Goal: Task Accomplishment & Management: Complete application form

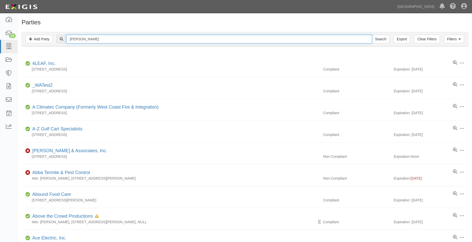
type input "[PERSON_NAME]"
click at [371, 35] on input "Search" at bounding box center [380, 39] width 18 height 9
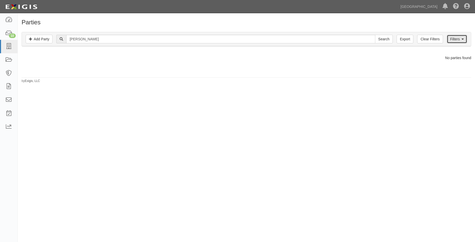
click at [455, 36] on link "Filters" at bounding box center [457, 39] width 20 height 9
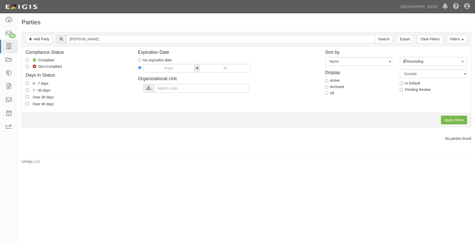
click at [330, 96] on div "Display Active Archived All" at bounding box center [358, 82] width 75 height 33
click at [332, 92] on label "All" at bounding box center [329, 93] width 9 height 5
click at [461, 119] on input "Apply Filters" at bounding box center [454, 120] width 26 height 9
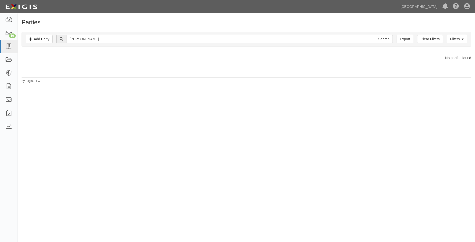
click at [469, 38] on div "Filters Add Party Clear Filters Export koury Search Filters" at bounding box center [246, 39] width 449 height 14
click at [461, 38] on link "Filters" at bounding box center [457, 39] width 20 height 9
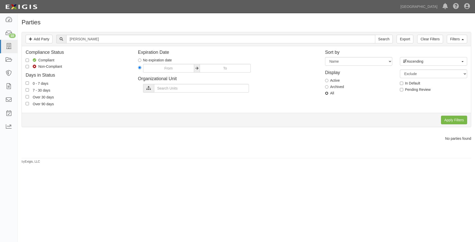
click at [327, 92] on input "All" at bounding box center [326, 93] width 3 height 3
radio input "true"
click at [452, 119] on input "Apply Filters" at bounding box center [454, 120] width 26 height 9
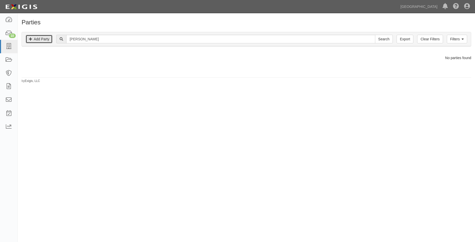
click at [49, 41] on link "Add Party" at bounding box center [39, 39] width 27 height 9
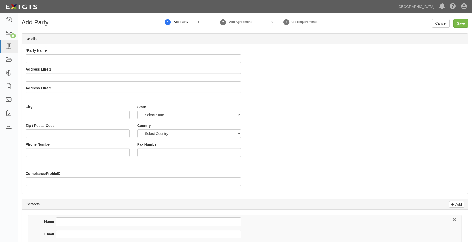
type input "k"
type input "[PERSON_NAME] Engineering & Testing, Inc"
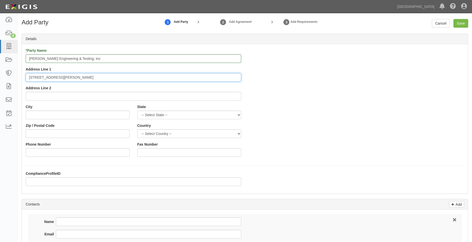
type input "5711 Schaefer Ave"
type input "v"
type input "c"
type input "X"
click at [69, 116] on input "[GEOGRAPHIC_DATA]" at bounding box center [78, 115] width 104 height 9
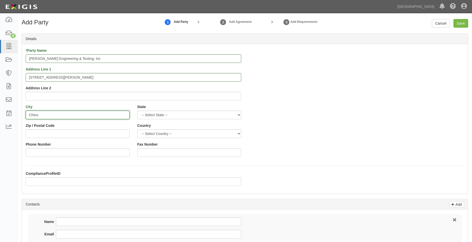
type input "Chino"
click at [160, 114] on select "-- Select State -- Alabama Alaska Arizona Arkansas California Colorado Connecti…" at bounding box center [189, 115] width 104 height 9
select select "CA"
click at [137, 111] on select "-- Select State -- Alabama Alaska Arizona Arkansas California Colorado Connecti…" at bounding box center [189, 115] width 104 height 9
click at [97, 132] on input "Zip / Postal Code" at bounding box center [78, 133] width 104 height 9
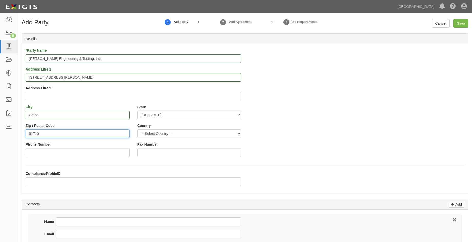
type input "91710"
click at [146, 132] on select "-- Select Country -- Canada United States --------------- Afghanistan Åland Isl…" at bounding box center [189, 133] width 104 height 9
select select "US"
click at [137, 129] on select "-- Select Country -- Canada United States --------------- Afghanistan Åland Isl…" at bounding box center [189, 133] width 104 height 9
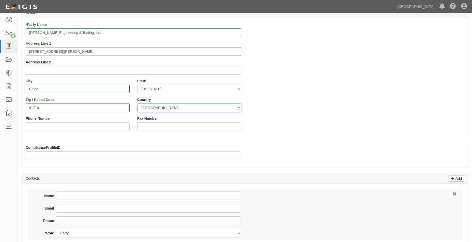
scroll to position [51, 0]
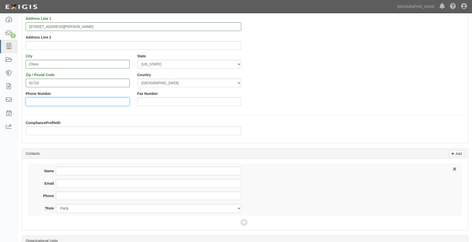
click at [76, 100] on input "Phone Number" at bounding box center [78, 102] width 104 height 9
type input "9093066279"
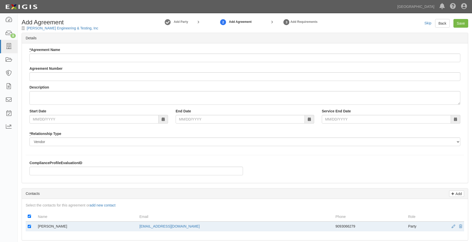
click at [152, 48] on div "* Agreement Name" at bounding box center [244, 54] width 430 height 15
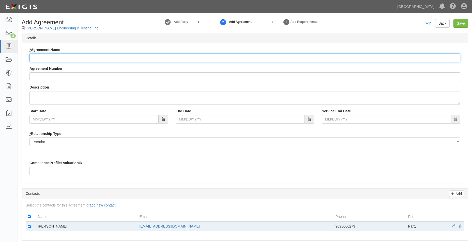
click at [148, 54] on input "* Agreement Name" at bounding box center [244, 58] width 430 height 9
type input "Professional Services Agreement"
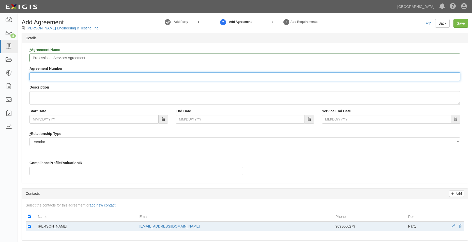
type input "a"
type input "A2025-163"
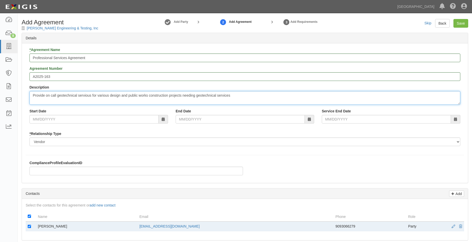
type textarea "Provide on call geotechnical servious for various design and public works const…"
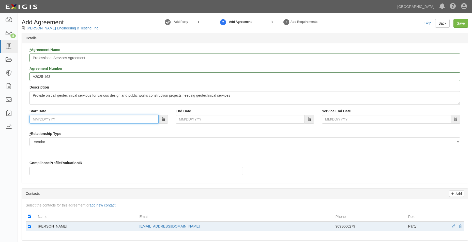
click at [88, 119] on input "Start Date" at bounding box center [93, 119] width 129 height 9
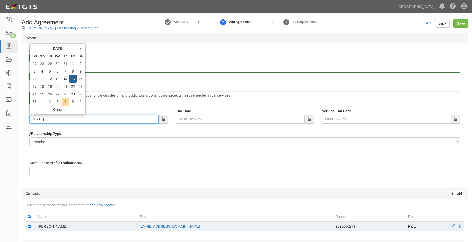
type input "[DATE]"
click at [181, 115] on div "End Date" at bounding box center [245, 116] width 146 height 15
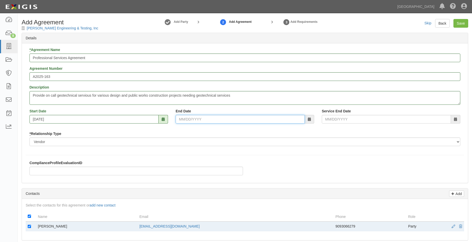
click at [181, 119] on input "End Date" at bounding box center [239, 119] width 129 height 9
type input "07/31/2028"
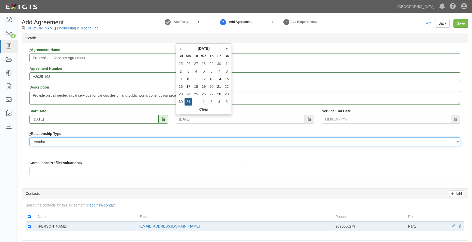
type input "07/31/2028"
click at [192, 146] on select "Borrower Contractor Franchisee Other Subcontractor Supplier Tenant Vendor" at bounding box center [244, 142] width 430 height 9
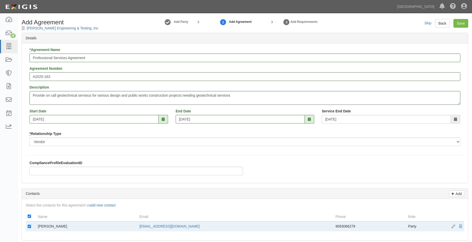
click at [196, 127] on div "Start Date 08/15/2025 End Date 07/31/2028 Service End Date 07/31/2028" at bounding box center [245, 118] width 438 height 19
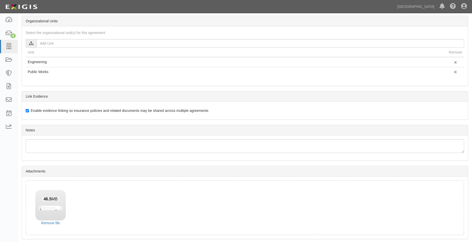
scroll to position [249, 0]
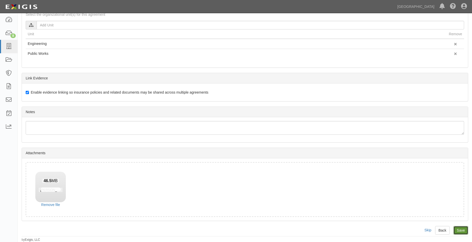
click at [464, 231] on input "Save" at bounding box center [460, 230] width 15 height 9
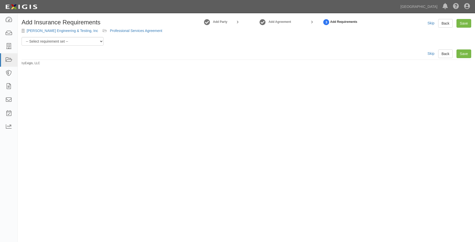
click at [96, 37] on div "Add Insurance Requirements Koury Engineering & Testing, Inc Professional Servic…" at bounding box center [94, 28] width 153 height 18
click at [94, 41] on select "-- Select requirement set -- 0-0-0-.03 Prof. Liability 0-0-0-1 CYB 0-1-0-0-1 E&…" at bounding box center [63, 41] width 82 height 9
select select "54300"
click at [22, 37] on select "-- Select requirement set -- 0-0-0-.03 Prof. Liability 0-0-0-1 CYB 0-1-0-0-1 E&…" at bounding box center [63, 41] width 82 height 9
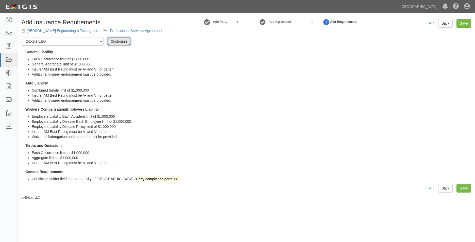
click at [112, 40] on link "Customize" at bounding box center [118, 41] width 23 height 9
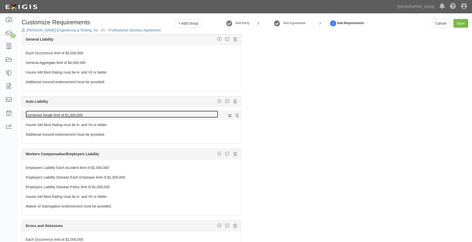
click at [73, 116] on link "Combined Single limit of $1,000,000" at bounding box center [122, 114] width 192 height 7
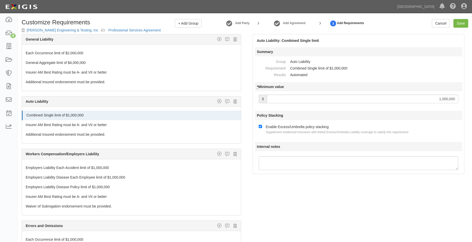
click at [440, 98] on input "1,000,000" at bounding box center [362, 99] width 191 height 9
click at [466, 23] on link "Save" at bounding box center [460, 23] width 15 height 9
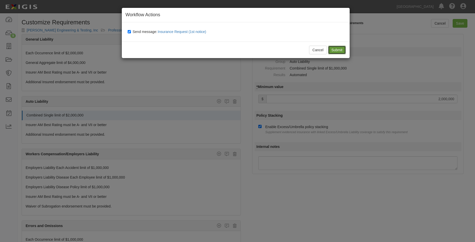
click at [342, 48] on input "Submit" at bounding box center [337, 50] width 18 height 9
type input "2000000"
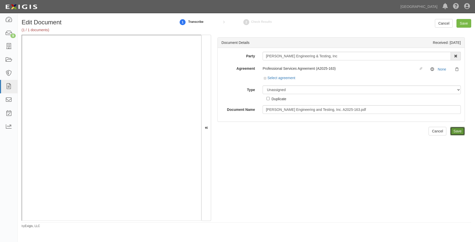
click at [454, 129] on input "Save" at bounding box center [457, 131] width 15 height 9
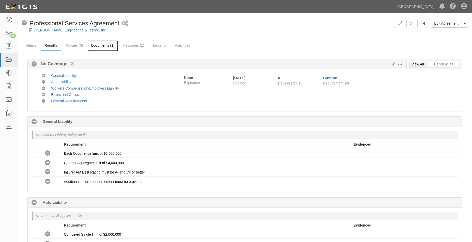
click at [105, 44] on link "Documents (1)" at bounding box center [102, 45] width 31 height 11
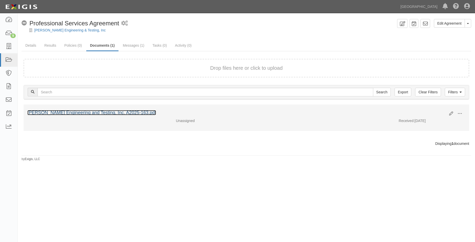
click at [95, 110] on link "Koury Engineering and Testing, Inc. A2025-163.pdf" at bounding box center [91, 112] width 129 height 5
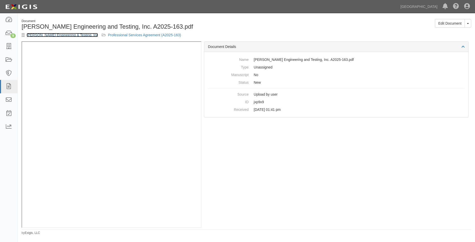
click at [54, 33] on link "Koury Engineering & Testing, Inc" at bounding box center [62, 35] width 71 height 4
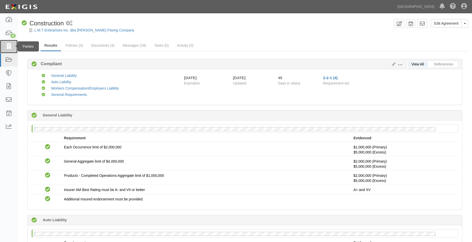
click at [13, 47] on link at bounding box center [9, 46] width 18 height 13
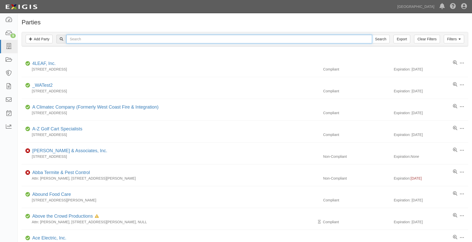
click at [95, 37] on input "text" at bounding box center [218, 39] width 305 height 9
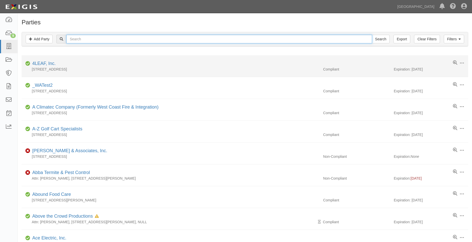
type input "[PERSON_NAME]"
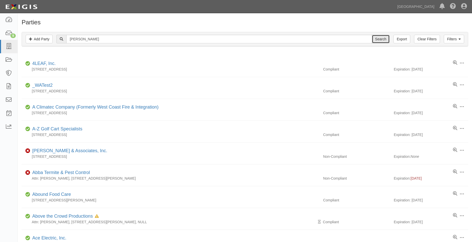
click at [378, 39] on input "Search" at bounding box center [380, 39] width 18 height 9
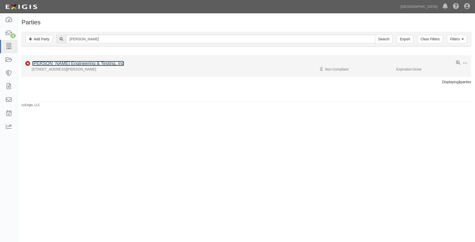
click at [77, 63] on link "[PERSON_NAME] Engineering & Testing, Inc" at bounding box center [78, 63] width 92 height 5
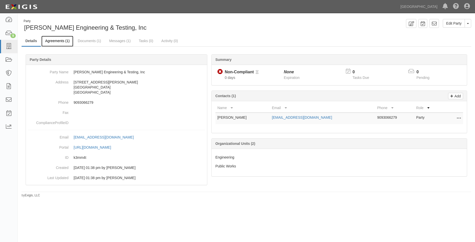
click at [64, 42] on link "Agreements (1)" at bounding box center [57, 41] width 32 height 11
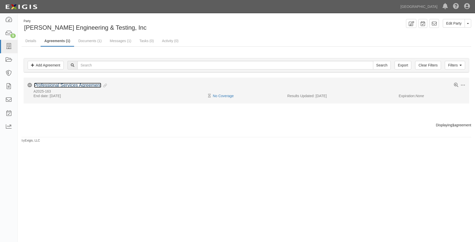
click at [47, 85] on link "Professional Services Agreement" at bounding box center [67, 85] width 67 height 5
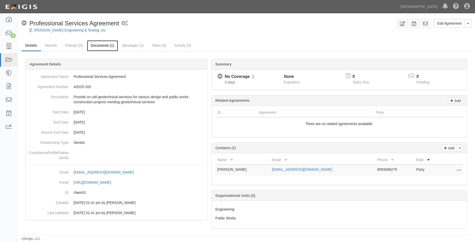
click at [95, 46] on link "Documents (1)" at bounding box center [102, 45] width 31 height 11
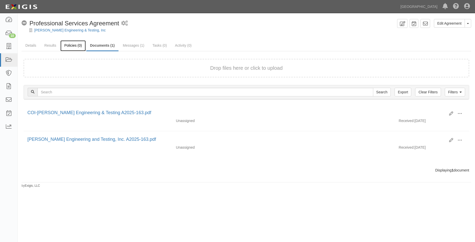
click at [77, 42] on link "Policies (0)" at bounding box center [72, 45] width 25 height 11
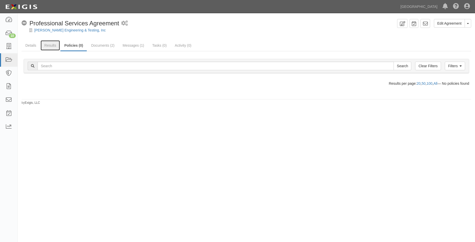
click at [49, 45] on link "Results" at bounding box center [51, 45] width 20 height 10
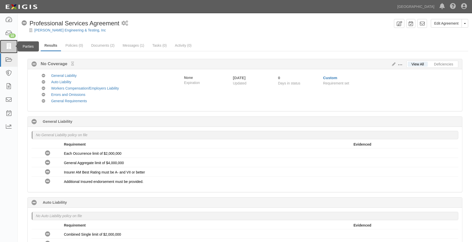
click at [7, 48] on icon at bounding box center [8, 47] width 7 height 6
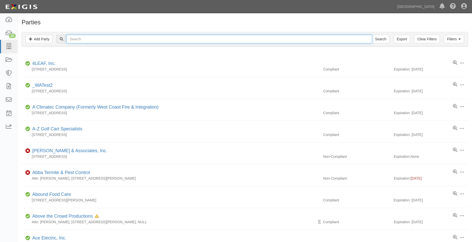
click at [91, 41] on input "text" at bounding box center [218, 39] width 305 height 9
type input "[PERSON_NAME]"
click at [371, 35] on input "Search" at bounding box center [380, 39] width 18 height 9
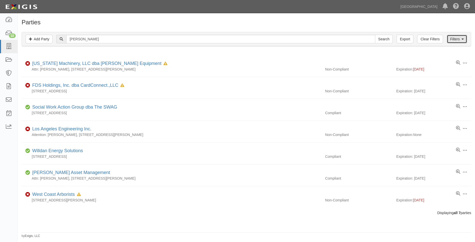
click at [459, 40] on link "Filters" at bounding box center [457, 39] width 20 height 9
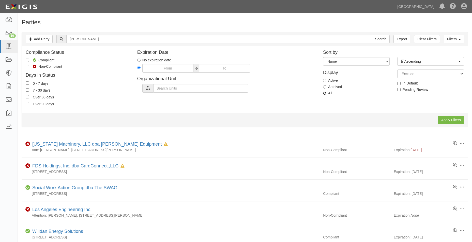
click at [325, 92] on input "All" at bounding box center [324, 93] width 3 height 3
radio input "true"
click at [448, 121] on input "Apply Filters" at bounding box center [450, 120] width 26 height 9
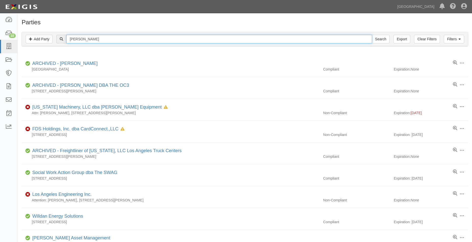
click at [101, 35] on input "[PERSON_NAME]" at bounding box center [218, 39] width 305 height 9
type input "[PERSON_NAME] geotechnical"
click at [371, 35] on input "Search" at bounding box center [380, 39] width 18 height 9
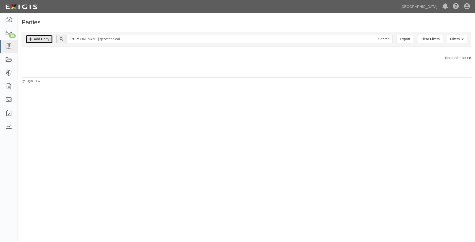
click at [42, 41] on link "Add Party" at bounding box center [39, 39] width 27 height 9
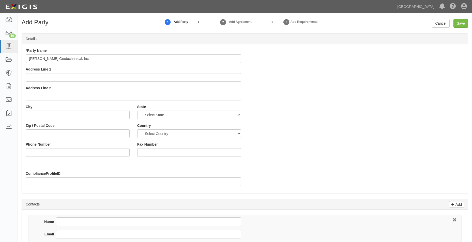
type input "[PERSON_NAME] Geotechnnical, Inc"
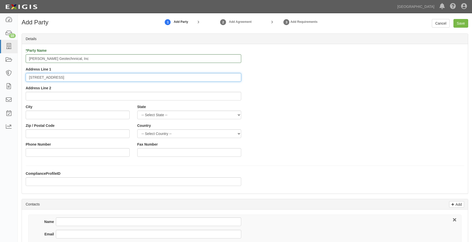
type input "[STREET_ADDRESS]"
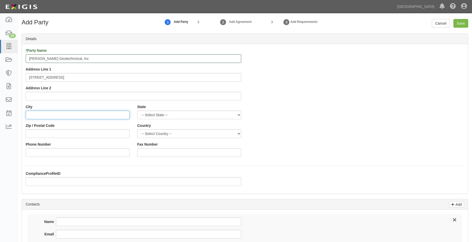
click at [51, 115] on input "City" at bounding box center [78, 115] width 104 height 9
type input "r"
type input "Riverside"
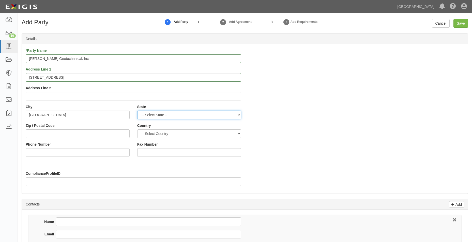
click at [161, 114] on select "-- Select State -- Alabama Alaska Arizona Arkansas California Colorado Connecti…" at bounding box center [189, 115] width 104 height 9
select select "CA"
click at [137, 111] on select "-- Select State -- Alabama Alaska Arizona Arkansas California Colorado Connecti…" at bounding box center [189, 115] width 104 height 9
click at [148, 130] on select "-- Select Country -- Canada United States --------------- Afghanistan Åland Isl…" at bounding box center [189, 133] width 104 height 9
select select "US"
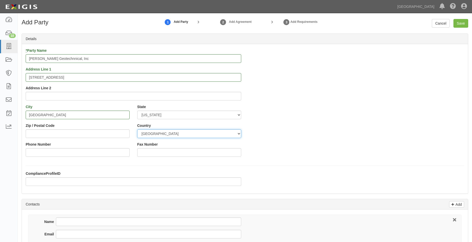
click at [137, 129] on select "-- Select Country -- Canada United States --------------- Afghanistan Åland Isl…" at bounding box center [189, 133] width 104 height 9
click at [89, 133] on input "Zip / Postal Code" at bounding box center [78, 133] width 104 height 9
type input "92504"
click at [107, 148] on input "Phone Number" at bounding box center [78, 152] width 104 height 9
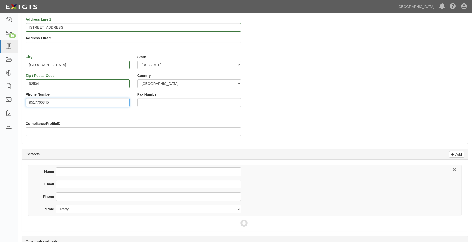
scroll to position [51, 0]
type input "9517760345"
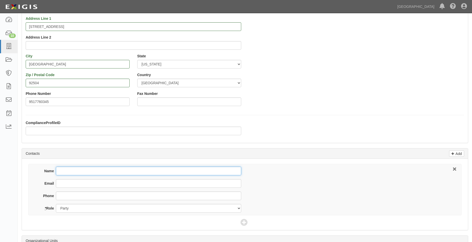
click at [74, 168] on input "Name" at bounding box center [148, 171] width 185 height 9
type input "C. Fernando Aragon"
click at [72, 179] on div "Name C. Fernando Aragon" at bounding box center [139, 173] width 204 height 12
click at [71, 180] on input "Email" at bounding box center [148, 183] width 185 height 9
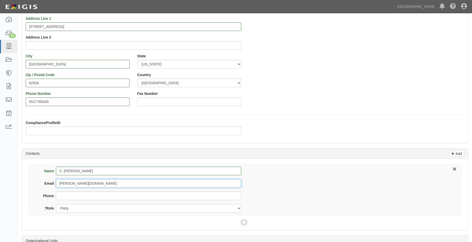
type input "fernando.aragongeo.com"
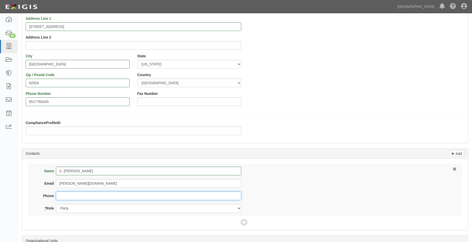
click at [79, 196] on input "Phone" at bounding box center [148, 196] width 185 height 9
type input "9517762345"
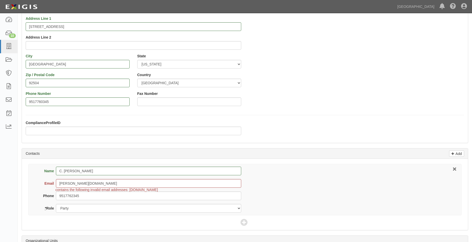
click at [263, 168] on div "Name C. Fernando Aragon Email fernando.aragongeo.com contains the following inv…" at bounding box center [244, 190] width 433 height 52
click at [58, 185] on input "fernando.aragongeo.com" at bounding box center [148, 183] width 185 height 9
type input "fernando@aragongeo.com"
click at [283, 191] on div "Name C. Fernando Aragon Email fernando@aragongeo.com contains the following inv…" at bounding box center [244, 190] width 433 height 52
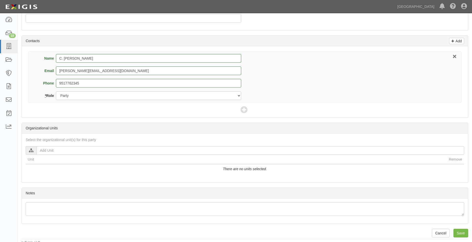
scroll to position [166, 0]
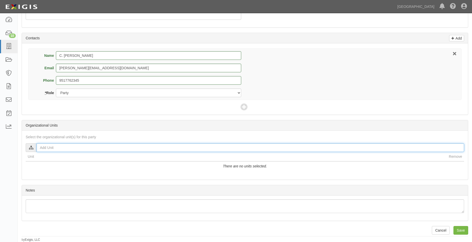
click at [99, 144] on input "text" at bounding box center [250, 147] width 427 height 9
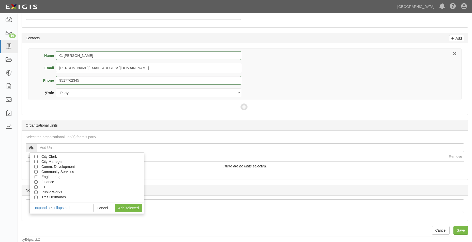
click at [35, 176] on input "Engineering" at bounding box center [35, 176] width 3 height 3
checkbox input "true"
click at [36, 193] on input "Public Works" at bounding box center [35, 192] width 3 height 3
checkbox input "true"
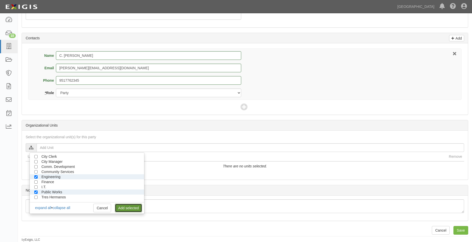
click at [119, 206] on link "Add selected" at bounding box center [128, 208] width 27 height 9
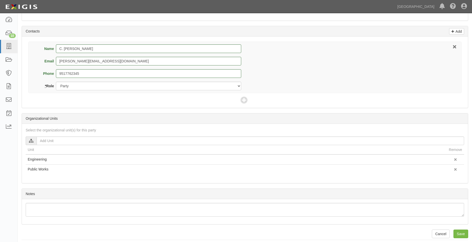
scroll to position [177, 0]
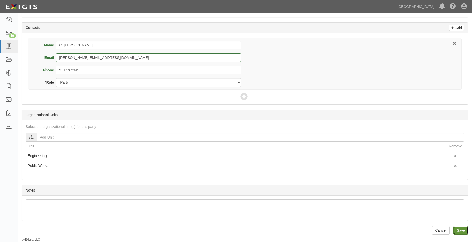
click at [457, 228] on input "Save" at bounding box center [460, 230] width 15 height 9
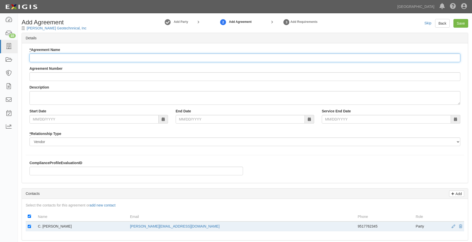
click at [103, 54] on input "* Agreement Name" at bounding box center [244, 58] width 430 height 9
type input "Professional Services Agreement"
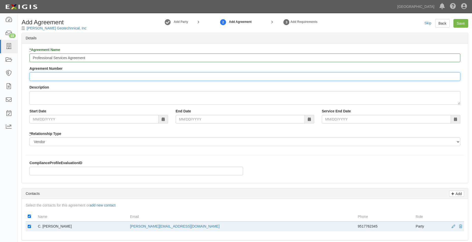
click at [72, 75] on input "Agreement Number" at bounding box center [244, 76] width 430 height 9
type input "a"
type input "A2025-164"
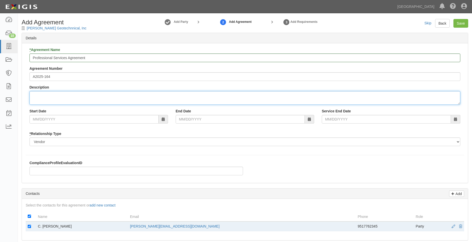
click at [59, 95] on textarea "Description" at bounding box center [244, 98] width 430 height 14
type textarea "Provide on-cal geotechnical services for various desgin and public works constr…"
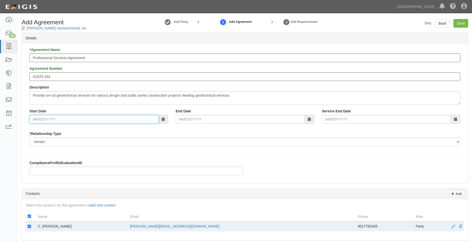
click at [64, 121] on input "Start Date" at bounding box center [93, 119] width 129 height 9
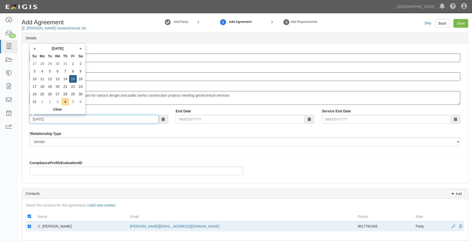
type input "08/15/2025"
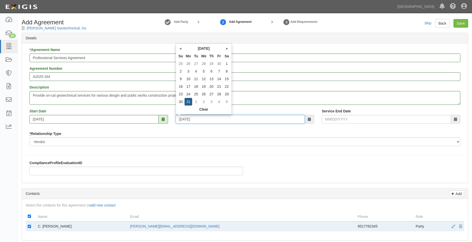
type input "07/31/2028"
click at [106, 152] on div "* Agreement Name Professional Services Agreement Agreement Number A2025-164 Des…" at bounding box center [245, 113] width 446 height 140
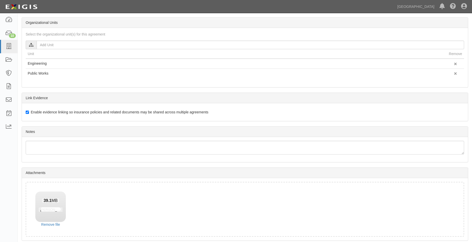
scroll to position [249, 0]
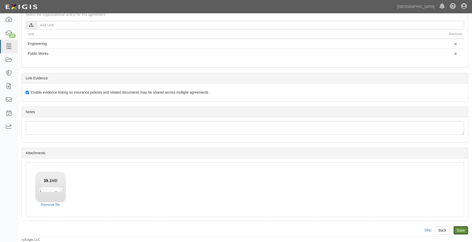
click at [459, 230] on input "Save" at bounding box center [460, 230] width 15 height 9
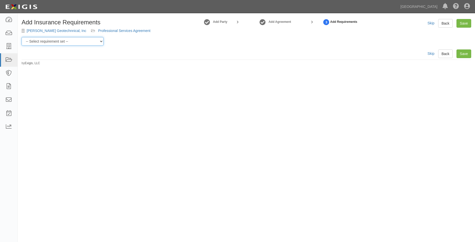
click at [81, 39] on select "-- Select requirement set -- 0-0-0-.03 Prof. Liability 0-0-0-1 CYB 0-1-0-0-1 E&…" at bounding box center [63, 41] width 82 height 9
select select "54300"
click at [22, 37] on select "-- Select requirement set -- 0-0-0-.03 Prof. Liability 0-0-0-1 CYB 0-1-0-0-1 E&…" at bounding box center [63, 41] width 82 height 9
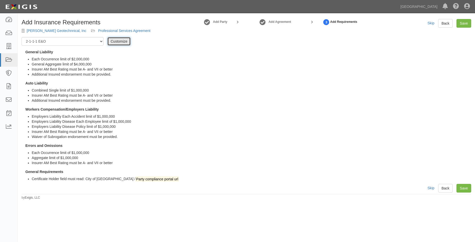
click at [109, 43] on link "Customize" at bounding box center [118, 41] width 23 height 9
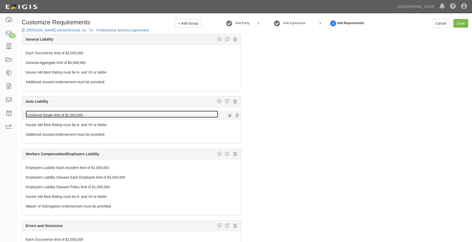
click at [62, 116] on link "Combined Single limit of $1,000,000" at bounding box center [122, 114] width 192 height 7
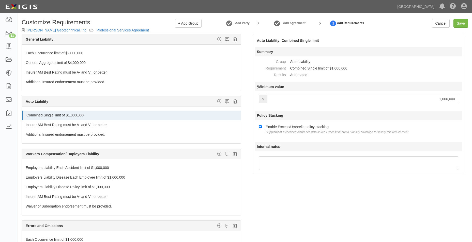
click at [439, 97] on input "1,000,000" at bounding box center [362, 99] width 191 height 9
click at [458, 20] on link "Save" at bounding box center [460, 23] width 15 height 9
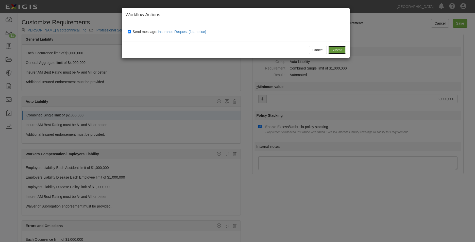
click at [342, 48] on input "Submit" at bounding box center [337, 50] width 18 height 9
type input "2000000"
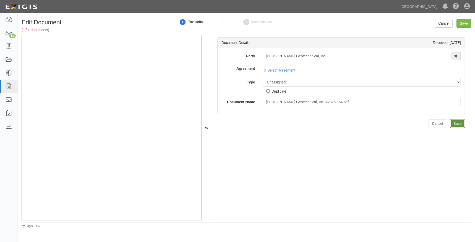
click at [457, 127] on input "Save" at bounding box center [457, 123] width 15 height 9
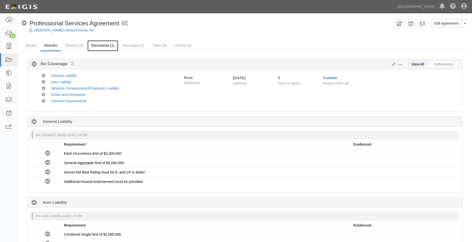
click at [106, 46] on link "Documents (1)" at bounding box center [102, 45] width 31 height 11
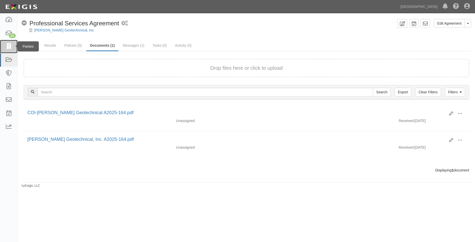
click at [10, 48] on icon at bounding box center [8, 47] width 7 height 6
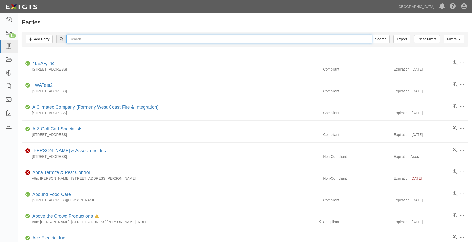
click at [74, 36] on input "text" at bounding box center [218, 39] width 305 height 9
type input "[PERSON_NAME]"
click at [371, 35] on input "Search" at bounding box center [380, 39] width 18 height 9
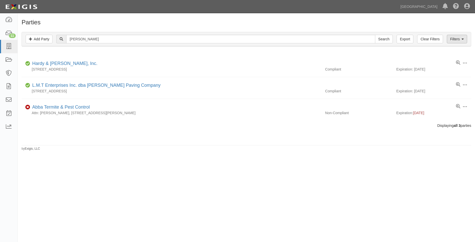
drag, startPoint x: 459, startPoint y: 34, endPoint x: 457, endPoint y: 37, distance: 3.2
click at [459, 35] on div "Filters Add Party Clear Filters Export tanner Search Filters" at bounding box center [246, 39] width 449 height 14
click at [457, 37] on link "Filters" at bounding box center [457, 39] width 20 height 9
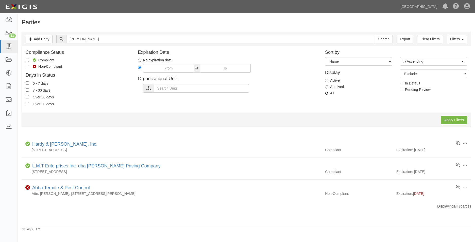
click at [326, 93] on input "All" at bounding box center [326, 93] width 3 height 3
radio input "true"
click at [456, 121] on input "Apply Filters" at bounding box center [454, 120] width 26 height 9
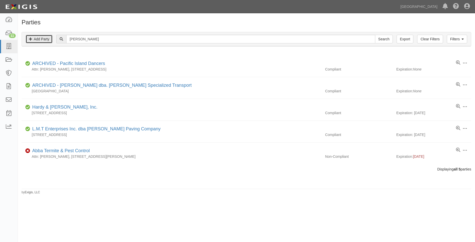
click at [51, 38] on link "Add Party" at bounding box center [39, 39] width 27 height 9
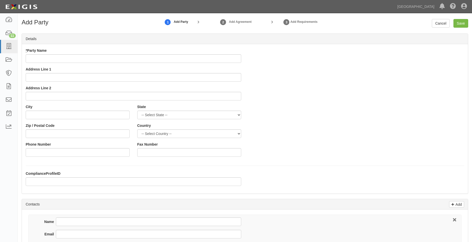
click at [54, 57] on input "* Party Name" at bounding box center [133, 58] width 215 height 9
type input "[PERSON_NAME] Consulting Group"
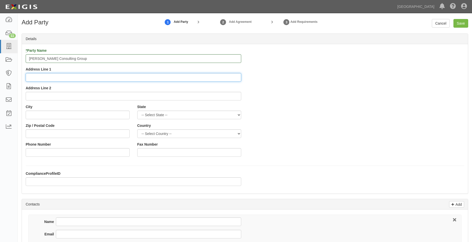
type input "3"
type input "[STREET_ADDRESS]"
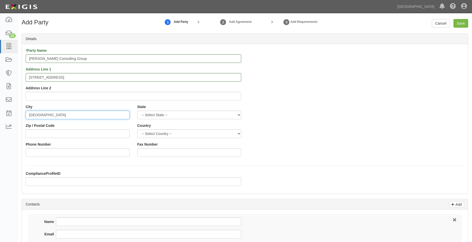
type input "[GEOGRAPHIC_DATA]"
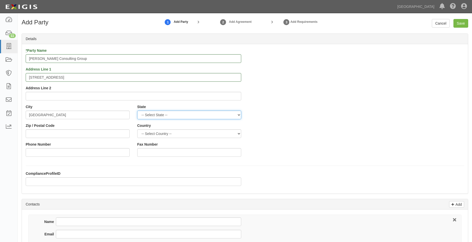
click at [197, 113] on select "-- Select State -- [US_STATE] [US_STATE] [US_STATE] [US_STATE] [US_STATE] [US_S…" at bounding box center [189, 115] width 104 height 9
select select "CA"
click at [137, 111] on select "-- Select State -- [US_STATE] [US_STATE] [US_STATE] [US_STATE] [US_STATE] [US_S…" at bounding box center [189, 115] width 104 height 9
click at [103, 130] on input "Zip / Postal Code" at bounding box center [78, 133] width 104 height 9
type input "95252"
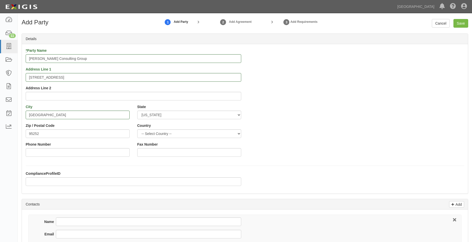
click at [151, 127] on div "Country -- Select Country -- [GEOGRAPHIC_DATA] [GEOGRAPHIC_DATA] --------------…" at bounding box center [189, 130] width 104 height 15
click at [150, 131] on select "-- Select Country -- [GEOGRAPHIC_DATA] [GEOGRAPHIC_DATA] --------------- [GEOGR…" at bounding box center [189, 133] width 104 height 9
select select "US"
click at [137, 129] on select "-- Select Country -- [GEOGRAPHIC_DATA] [GEOGRAPHIC_DATA] --------------- [GEOGR…" at bounding box center [189, 133] width 104 height 9
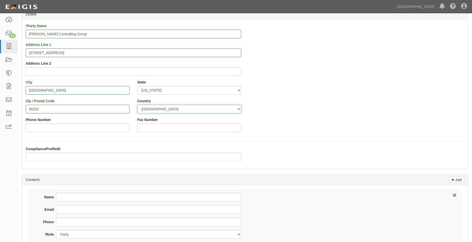
scroll to position [76, 0]
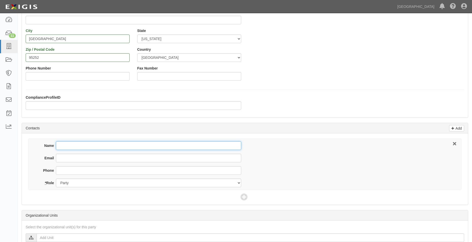
click at [66, 143] on input "Name" at bounding box center [148, 145] width 185 height 9
type input "[PERSON_NAME]"
type input "`"
type input "[EMAIL_ADDRESS][DOMAIN_NAME]"
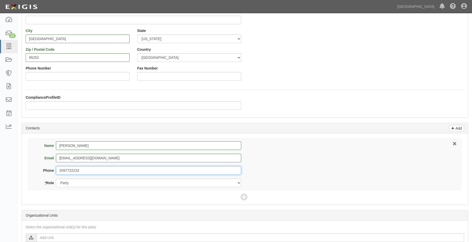
type input "2097722233"
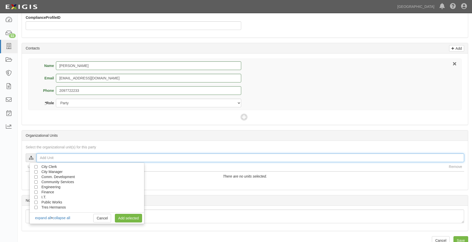
scroll to position [166, 0]
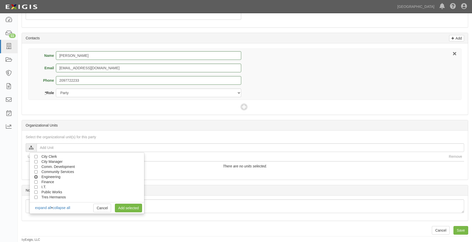
click at [36, 177] on input "Engineering" at bounding box center [35, 176] width 3 height 3
checkbox input "true"
click at [36, 192] on input "Public Works" at bounding box center [35, 192] width 3 height 3
checkbox input "true"
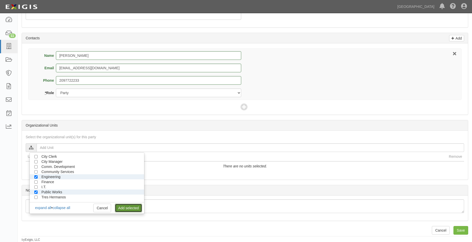
click at [125, 211] on link "Add selected" at bounding box center [128, 208] width 27 height 9
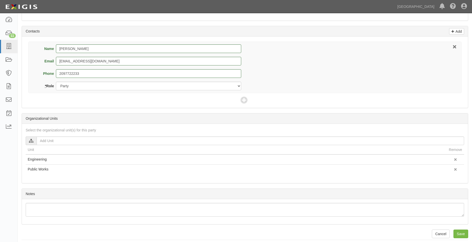
scroll to position [177, 0]
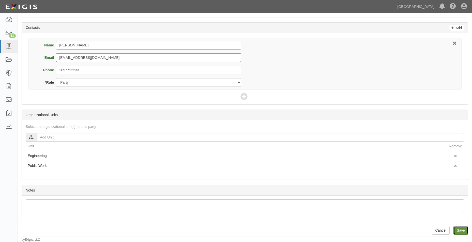
click at [456, 228] on input "Save" at bounding box center [460, 230] width 15 height 9
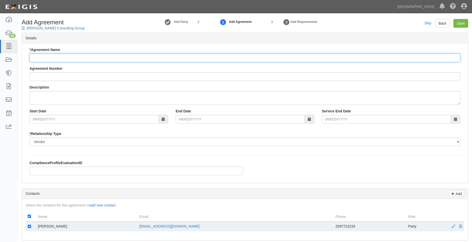
click at [86, 59] on input "* Agreement Name" at bounding box center [244, 58] width 430 height 9
type input "Professional Services Agreement"
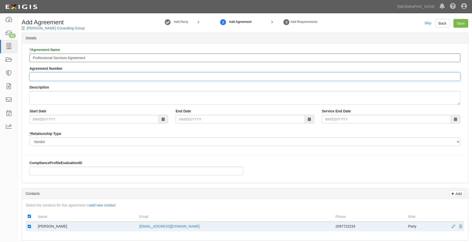
click at [83, 77] on input "Agreement Number" at bounding box center [244, 76] width 430 height 9
type input "A2025-165"
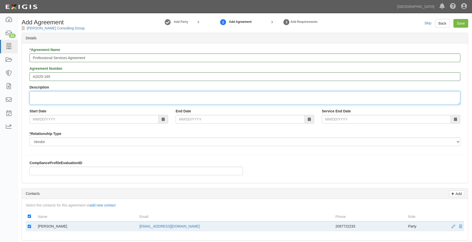
type textarea "c"
type textarea "Conduct a study to assess the appropiate height specification for the Los Serra…"
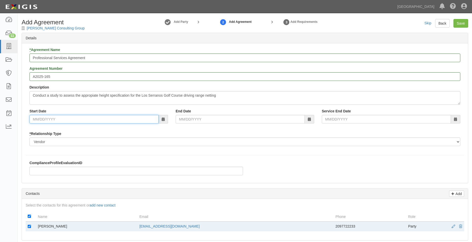
click at [89, 117] on input "Start Date" at bounding box center [93, 119] width 129 height 9
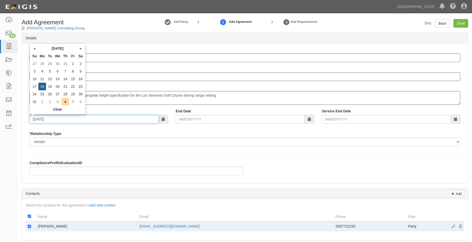
type input "[DATE]"
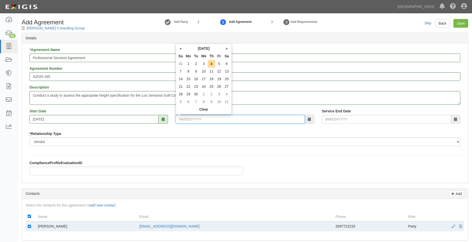
click at [182, 116] on input "End Date" at bounding box center [239, 119] width 129 height 9
type input "[DATE]"
click at [188, 161] on div "ComplianceProfileEvaluationID" at bounding box center [135, 167] width 213 height 15
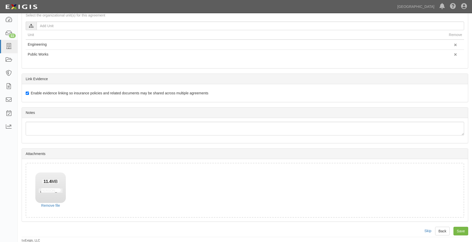
scroll to position [249, 0]
click at [460, 228] on input "Save" at bounding box center [460, 230] width 15 height 9
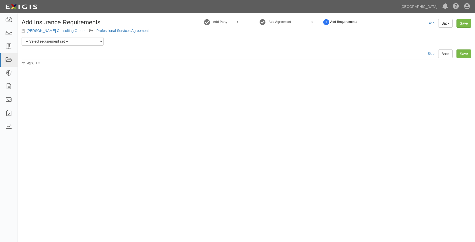
click at [63, 46] on div "Add Insurance Requirements [PERSON_NAME] Consulting Group Professional Services…" at bounding box center [247, 42] width 458 height 46
click at [64, 43] on select "-- Select requirement set -- 0-0-0-.03 Prof. Liability 0-0-0-1 CYB 0-1-0-0-1 E&…" at bounding box center [63, 41] width 82 height 9
select select "54307"
click at [22, 37] on select "-- Select requirement set -- 0-0-0-.03 Prof. Liability 0-0-0-1 CYB 0-1-0-0-1 E&…" at bounding box center [63, 41] width 82 height 9
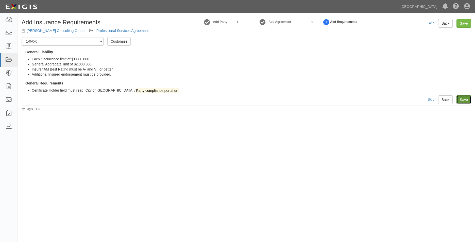
click at [467, 100] on link "Save" at bounding box center [464, 99] width 15 height 9
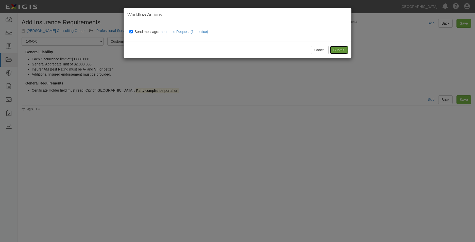
click at [347, 51] on input "Submit" at bounding box center [339, 50] width 18 height 9
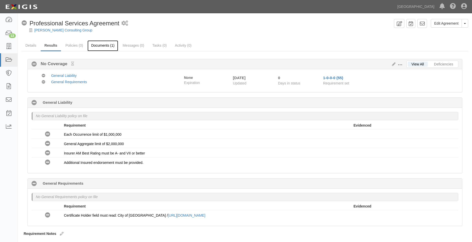
click at [107, 43] on link "Documents (1)" at bounding box center [102, 45] width 31 height 11
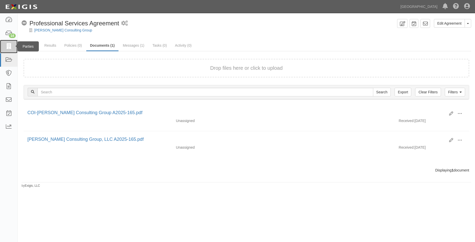
click at [15, 50] on link at bounding box center [9, 46] width 18 height 13
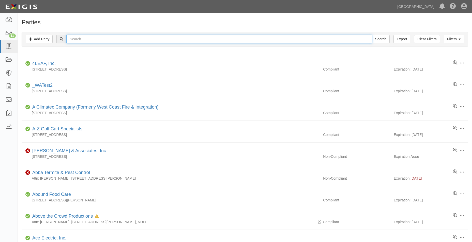
click at [141, 38] on input "text" at bounding box center [218, 39] width 305 height 9
type input "gmu"
click at [371, 35] on input "Search" at bounding box center [380, 39] width 18 height 9
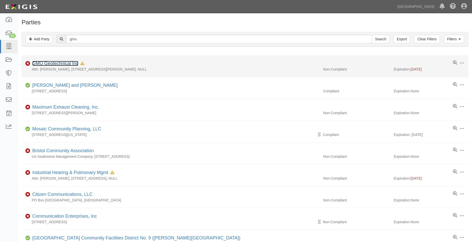
click at [71, 63] on link "GMU Geotechnical Inc" at bounding box center [55, 63] width 46 height 5
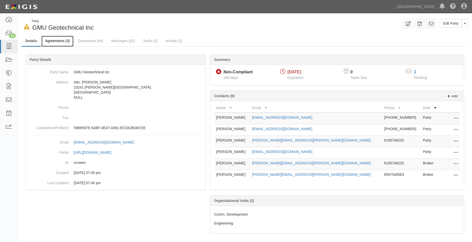
click at [68, 41] on link "Agreements (3)" at bounding box center [57, 41] width 32 height 11
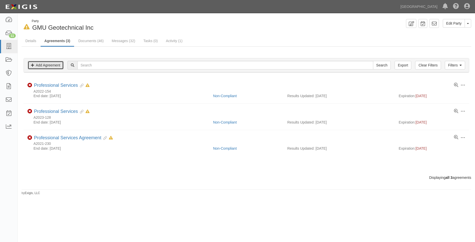
click at [53, 64] on link "Add Agreement" at bounding box center [46, 65] width 36 height 9
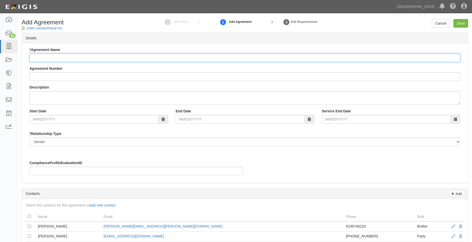
click at [126, 54] on input "* Agreement Name" at bounding box center [244, 58] width 430 height 9
type input "Professional Services Agreement"
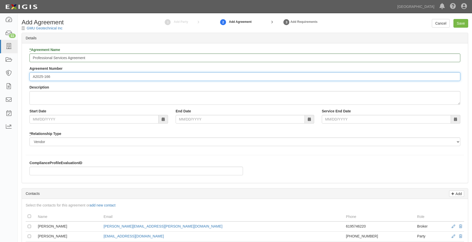
type input "A2025-166"
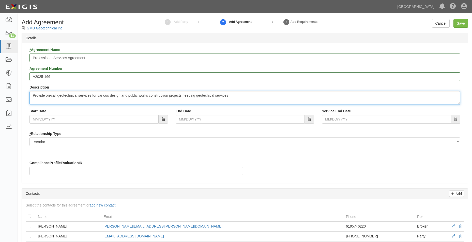
type textarea "Provide on-call geotechnical services for various design and public works const…"
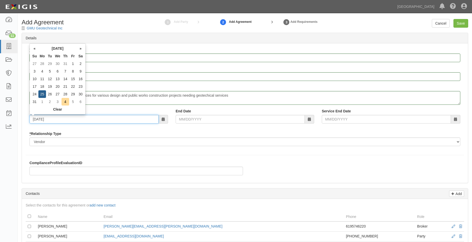
type input "08/25/2025"
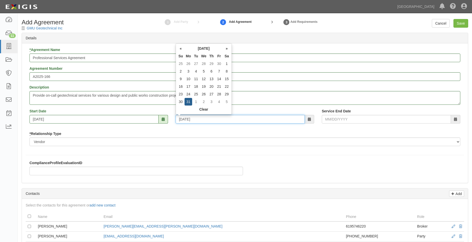
type input "07/31/2028"
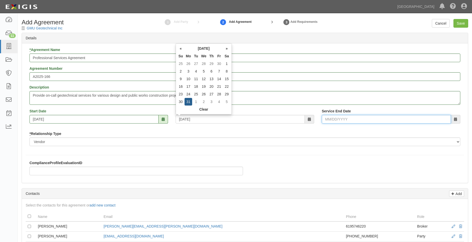
type input "07/31/2028"
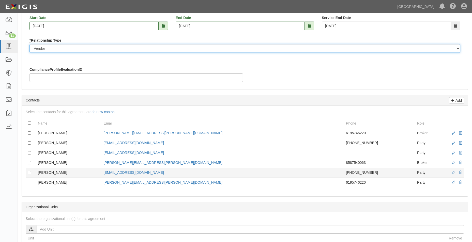
scroll to position [102, 0]
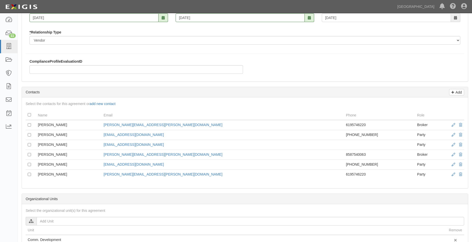
click at [460, 89] on div "Add Contacts" at bounding box center [245, 92] width 446 height 10
click at [458, 94] on p "Add" at bounding box center [458, 92] width 8 height 6
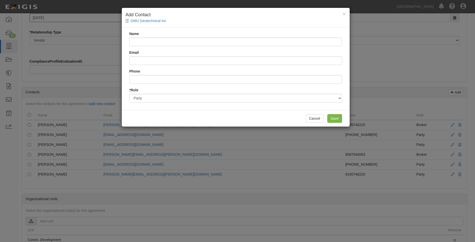
type input "m"
type input "Mike Moscrop"
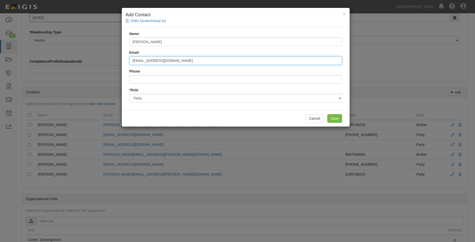
type input "mmoscrop@gmugeo.com"
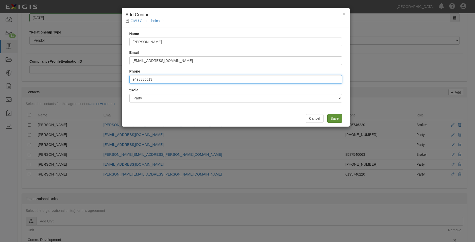
type input "9498886513"
click at [337, 117] on input "Save" at bounding box center [335, 118] width 15 height 9
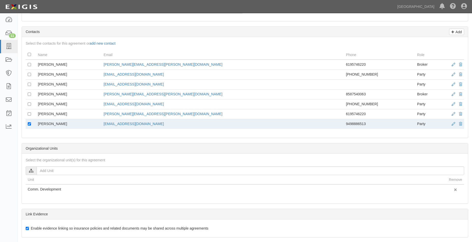
scroll to position [178, 0]
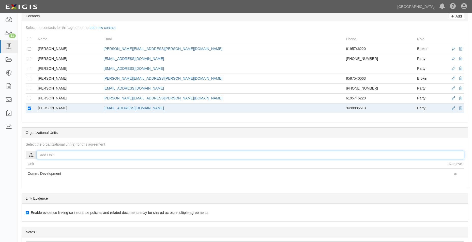
click at [87, 154] on input "text" at bounding box center [250, 155] width 427 height 9
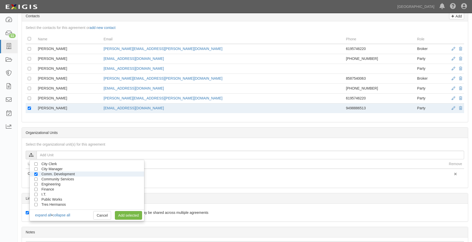
click at [34, 172] on li "Comm. Development" at bounding box center [87, 174] width 114 height 5
click at [34, 175] on input "Comm. Development" at bounding box center [35, 174] width 3 height 3
checkbox input "false"
drag, startPoint x: 36, startPoint y: 183, endPoint x: 36, endPoint y: 187, distance: 3.3
click at [36, 184] on input "Engineering" at bounding box center [35, 184] width 3 height 3
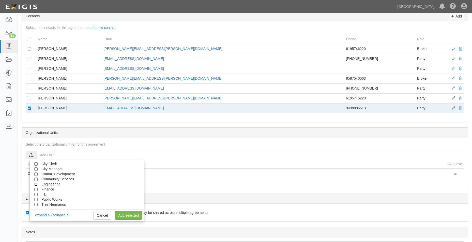
checkbox input "true"
click at [36, 201] on input "Public Works" at bounding box center [35, 199] width 3 height 3
checkbox input "true"
click at [120, 216] on link "Add selected" at bounding box center [128, 215] width 27 height 9
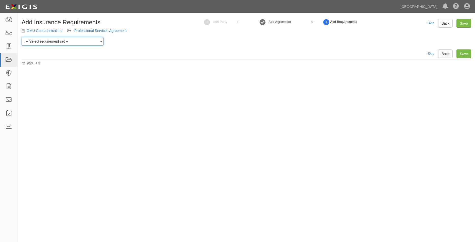
click at [51, 40] on select "-- Select requirement set -- 0-0-0-.03 Prof. Liability 0-0-0-1 CYB 0-1-0-0-1 E&…" at bounding box center [63, 41] width 82 height 9
select select "54300"
click at [22, 37] on select "-- Select requirement set -- 0-0-0-.03 Prof. Liability 0-0-0-1 CYB 0-1-0-0-1 E&…" at bounding box center [63, 41] width 82 height 9
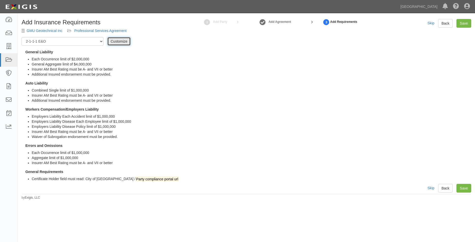
click at [125, 42] on link "Customize" at bounding box center [118, 41] width 23 height 9
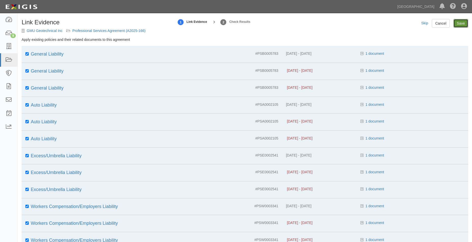
click at [456, 22] on input "Save" at bounding box center [460, 23] width 15 height 9
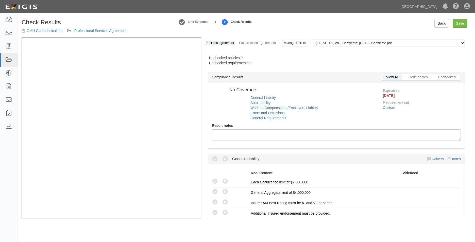
radio input "true"
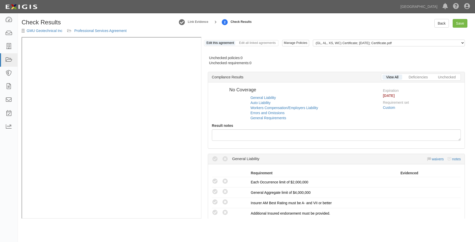
radio input "true"
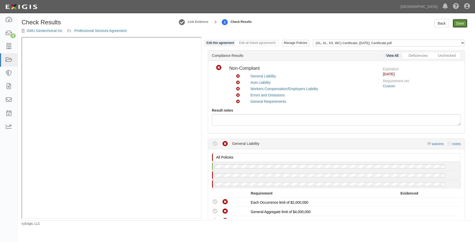
click at [462, 24] on link "Save" at bounding box center [460, 23] width 15 height 9
radio input "true"
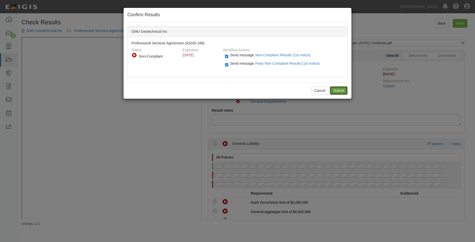
click at [340, 91] on input "Submit" at bounding box center [339, 90] width 18 height 9
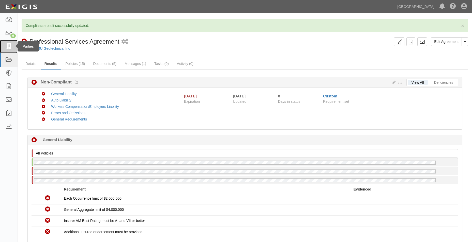
click at [13, 45] on link at bounding box center [9, 46] width 18 height 13
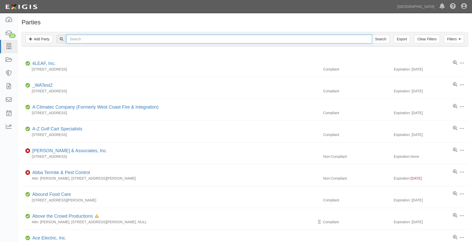
click at [137, 41] on input "text" at bounding box center [218, 39] width 305 height 9
type input "gmu"
click at [371, 35] on input "Search" at bounding box center [380, 39] width 18 height 9
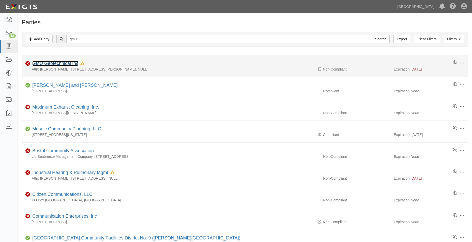
click at [68, 65] on link "GMU Geotechnical Inc" at bounding box center [55, 63] width 46 height 5
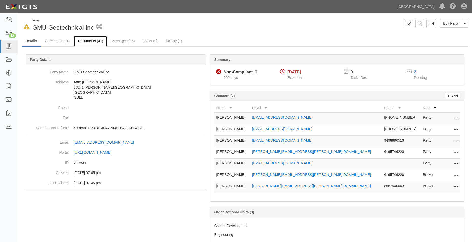
click at [80, 38] on link "Documents (47)" at bounding box center [90, 41] width 33 height 11
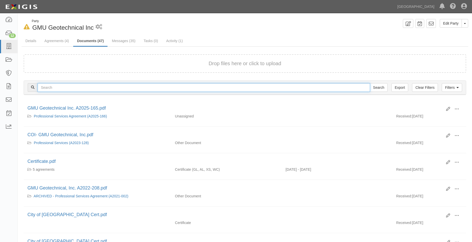
click at [148, 86] on input "text" at bounding box center [204, 87] width 332 height 9
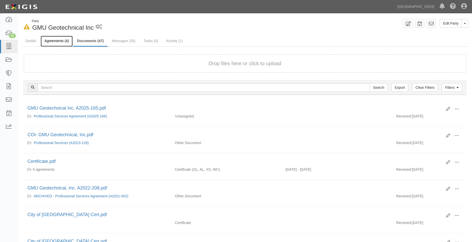
click at [64, 39] on link "Agreements (4)" at bounding box center [57, 41] width 32 height 11
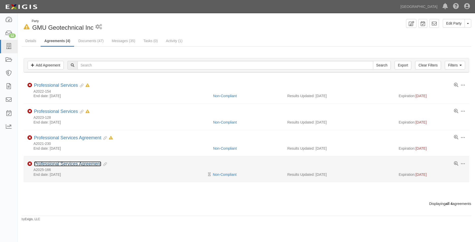
click at [55, 166] on link "Professional Services Agreement" at bounding box center [67, 163] width 67 height 5
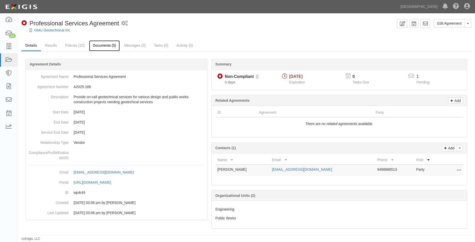
click at [98, 43] on link "Documents (5)" at bounding box center [104, 45] width 31 height 11
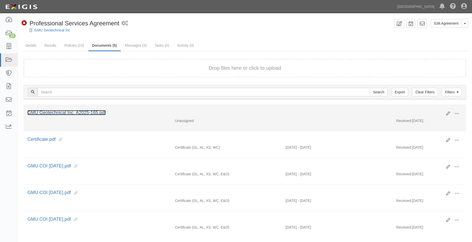
click at [65, 111] on link "GMU Geotechnical Inc. A2025-165.pdf" at bounding box center [66, 112] width 78 height 5
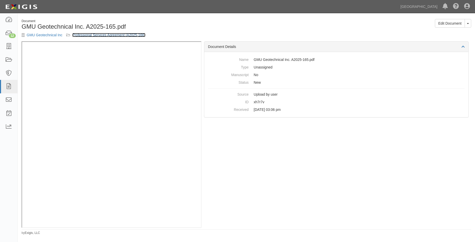
click at [92, 34] on link "Professional Services Agreement (A2025-166)" at bounding box center [108, 35] width 73 height 4
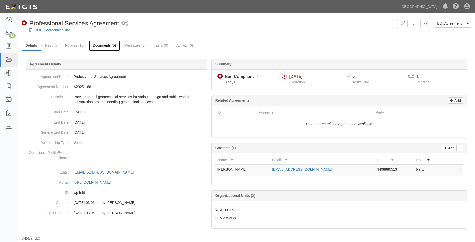
click at [91, 45] on link "Documents (5)" at bounding box center [104, 45] width 31 height 11
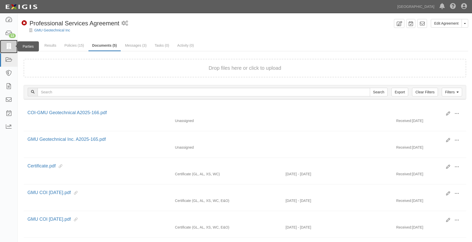
click at [7, 47] on icon at bounding box center [8, 47] width 7 height 6
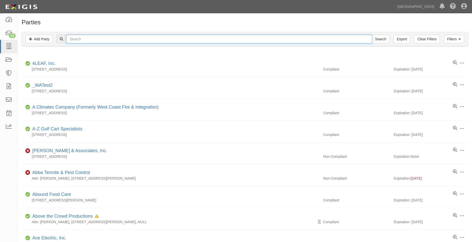
click at [90, 41] on input "text" at bounding box center [218, 39] width 305 height 9
type input "FUTBOL CLUB"
click at [371, 35] on input "Search" at bounding box center [380, 39] width 18 height 9
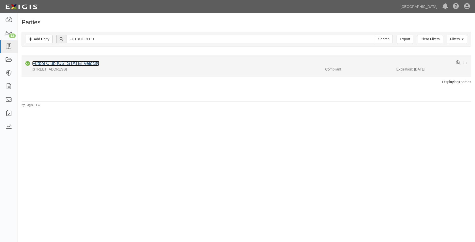
click at [84, 64] on link "Futbol Club [US_STATE] Velocity" at bounding box center [65, 63] width 67 height 5
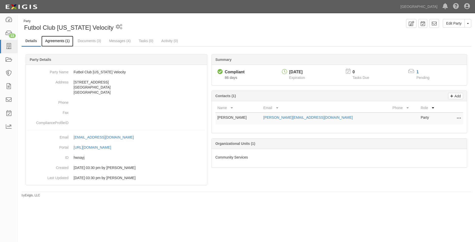
click at [65, 42] on link "Agreements (1)" at bounding box center [57, 41] width 32 height 11
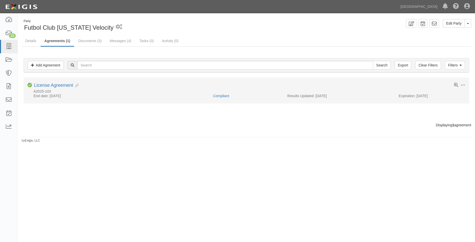
click at [59, 83] on li "Toggle Agreement Dropdown Edit Log activity Add task Send message Archive Compl…" at bounding box center [247, 91] width 446 height 26
click at [59, 85] on link "License Agreement" at bounding box center [53, 85] width 39 height 5
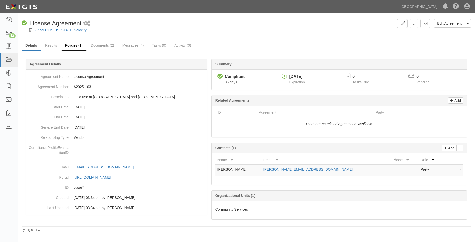
click at [67, 44] on link "Policies (1)" at bounding box center [73, 45] width 25 height 11
click at [99, 39] on div "Edit Agreement Toggle Agreement Dropdown View Audit Trail Archive Agreement Pla…" at bounding box center [247, 125] width 458 height 213
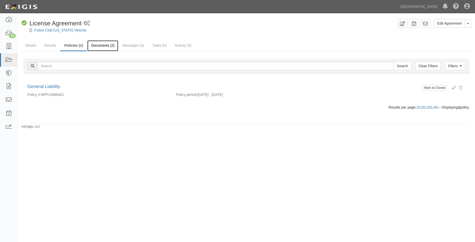
click at [98, 43] on link "Documents (2)" at bounding box center [102, 45] width 31 height 11
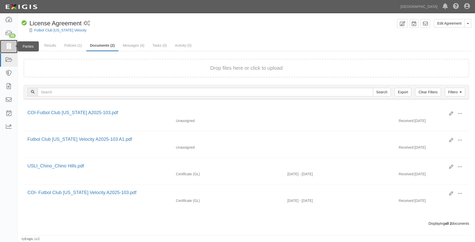
click at [14, 43] on link at bounding box center [9, 46] width 18 height 13
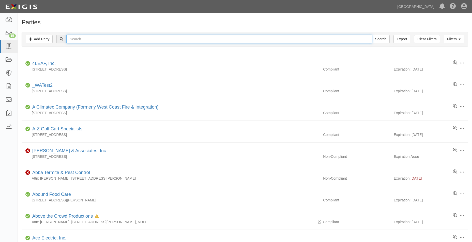
click at [75, 35] on input "text" at bounding box center [218, 39] width 305 height 9
type input "walk off sports"
click at [371, 35] on input "Search" at bounding box center [380, 39] width 18 height 9
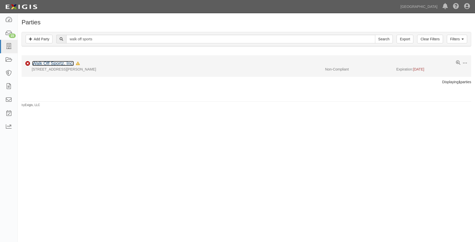
click at [65, 62] on link "Walk Off Sportz, Inc." at bounding box center [53, 63] width 42 height 5
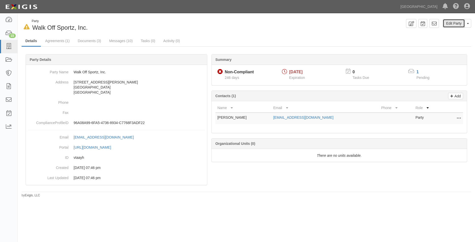
click at [459, 26] on link "Edit Party" at bounding box center [454, 23] width 22 height 9
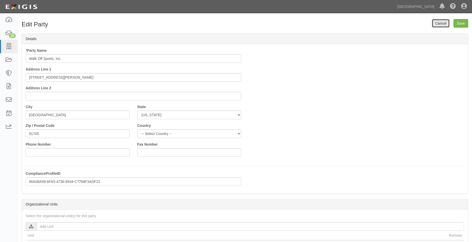
click at [439, 26] on link "Cancel" at bounding box center [440, 23] width 18 height 9
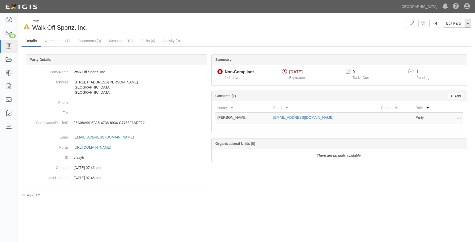
click at [468, 21] on button "Toggle Party Dropdown" at bounding box center [468, 23] width 7 height 9
click at [455, 23] on link "Edit Party" at bounding box center [454, 23] width 22 height 9
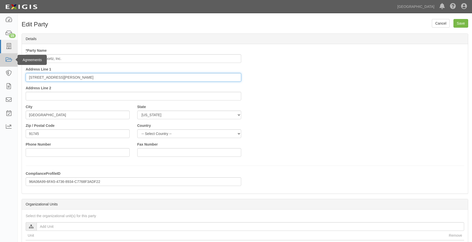
drag, startPoint x: 75, startPoint y: 77, endPoint x: 0, endPoint y: 66, distance: 76.2
click at [0, 67] on html "Toggle navigation Dashboard 15 Inbox Parties Agreements Coverages Documents Mes…" at bounding box center [236, 160] width 472 height 321
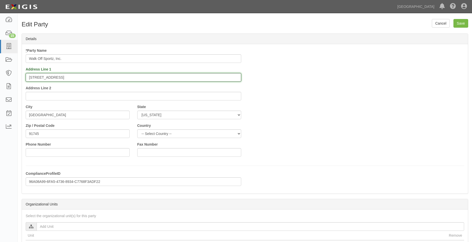
click at [75, 80] on input "2054 S Hacienda Blvd" at bounding box center [133, 77] width 215 height 9
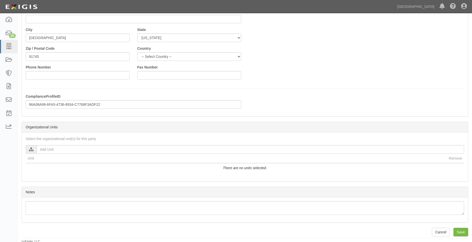
scroll to position [79, 0]
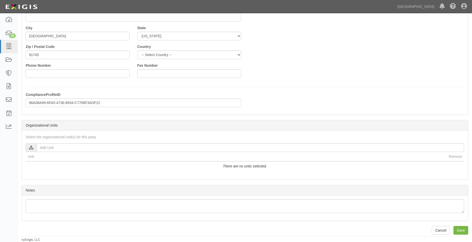
type input "2054 S Hacienda Blvd #5943"
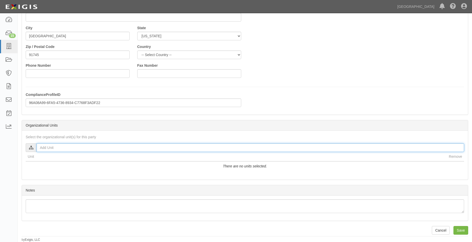
click at [73, 147] on input "text" at bounding box center [250, 147] width 427 height 9
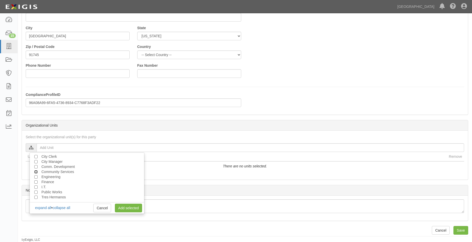
click at [35, 172] on input "Community Services" at bounding box center [35, 171] width 3 height 3
checkbox input "true"
click at [120, 210] on link "Add selected" at bounding box center [128, 208] width 27 height 9
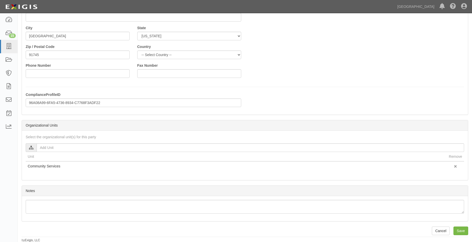
scroll to position [79, 0]
click at [454, 233] on input "Save" at bounding box center [460, 230] width 15 height 9
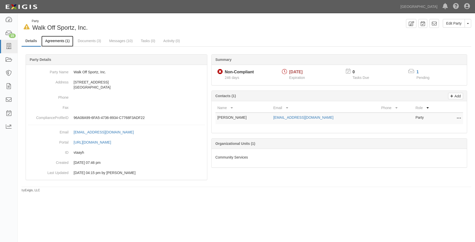
click at [71, 41] on link "Agreements (1)" at bounding box center [57, 41] width 32 height 11
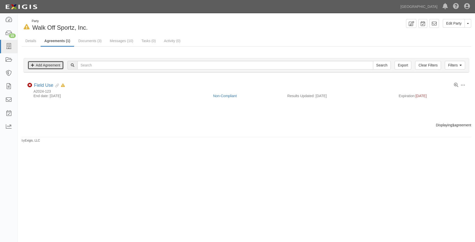
click at [56, 65] on link "Add Agreement" at bounding box center [46, 65] width 36 height 9
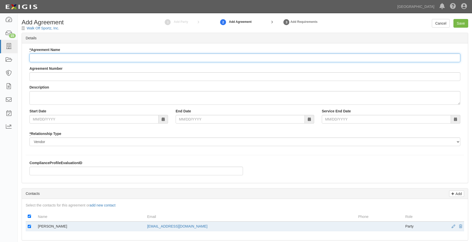
click at [58, 61] on input "* Agreement Name" at bounding box center [244, 58] width 430 height 9
type input "f"
type input "Field Use"
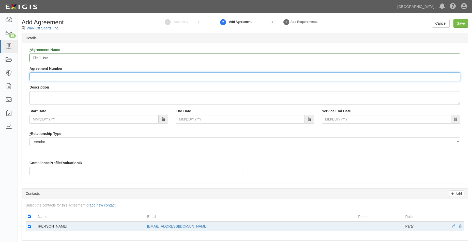
type input "a"
type input "A2025-167"
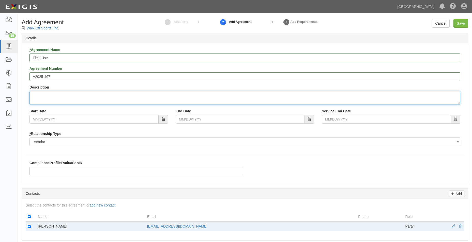
type textarea "f"
type textarea "Field allocations at Community Park"
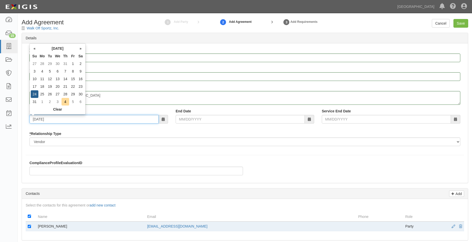
type input "08/24/2025"
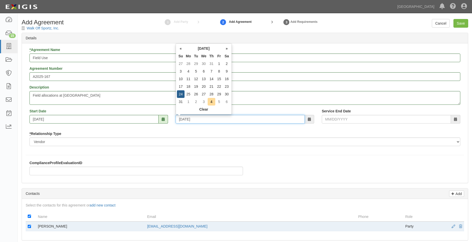
type input "08/24/2025"
click at [168, 159] on div "* Agreement Name Field Use Agreement Number A2025-167 Description Field allocat…" at bounding box center [245, 113] width 446 height 140
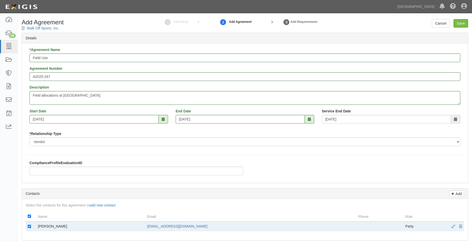
scroll to position [76, 0]
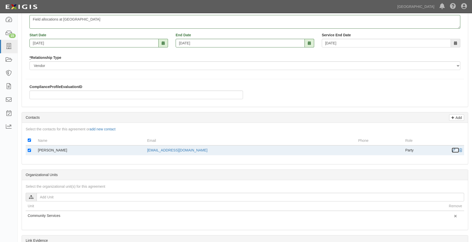
click at [454, 149] on span at bounding box center [453, 151] width 4 height 4
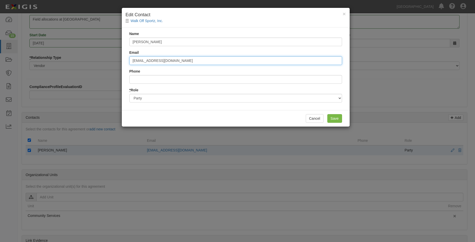
click at [149, 59] on input "rbarrientos@icloud.com" at bounding box center [235, 60] width 213 height 9
type input "rbarrientos14@icloud.com"
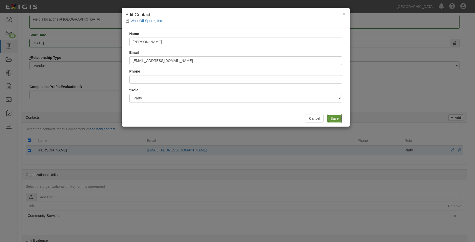
click at [335, 116] on input "Save" at bounding box center [335, 118] width 15 height 9
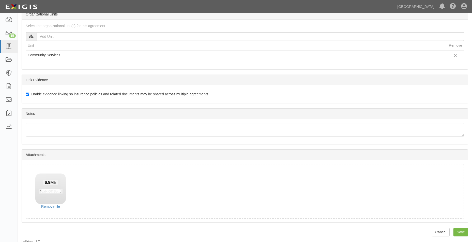
scroll to position [239, 0]
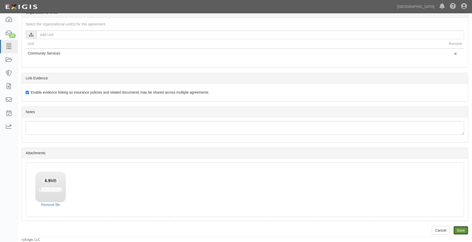
click at [458, 228] on input "Save" at bounding box center [460, 230] width 15 height 9
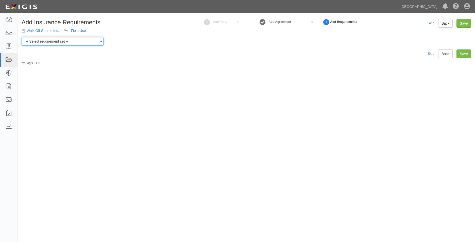
click at [72, 39] on select "-- Select requirement set -- 0-0-0-.03 Prof. Liability 0-0-0-1 CYB 0-1-0-0-1 E&…" at bounding box center [63, 41] width 82 height 9
select select "54307"
click at [22, 37] on select "-- Select requirement set -- 0-0-0-.03 Prof. Liability 0-0-0-1 CYB 0-1-0-0-1 E&…" at bounding box center [63, 41] width 82 height 9
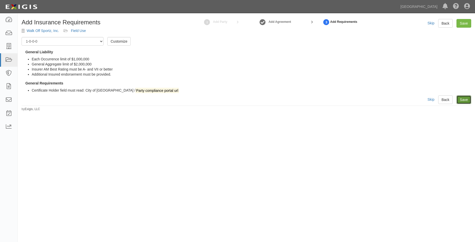
click at [471, 97] on link "Save" at bounding box center [464, 99] width 15 height 9
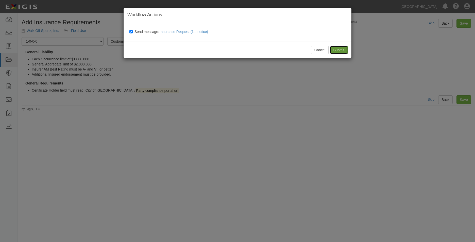
click at [338, 46] on input "Submit" at bounding box center [339, 50] width 18 height 9
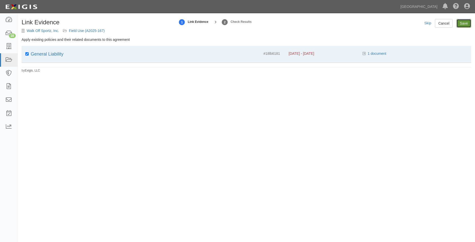
click at [470, 24] on input "Save" at bounding box center [464, 23] width 15 height 9
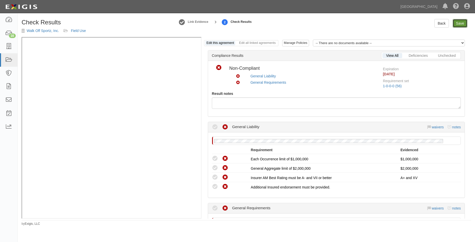
click at [460, 20] on link "Save" at bounding box center [460, 23] width 15 height 9
radio input "true"
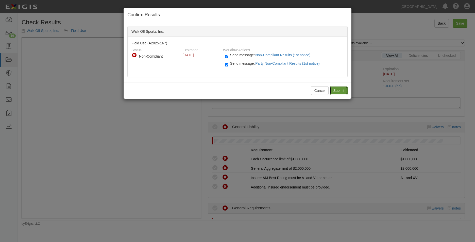
click at [334, 88] on input "Submit" at bounding box center [339, 90] width 18 height 9
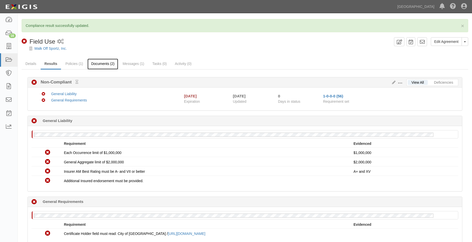
click at [102, 64] on link "Documents (2)" at bounding box center [102, 64] width 31 height 11
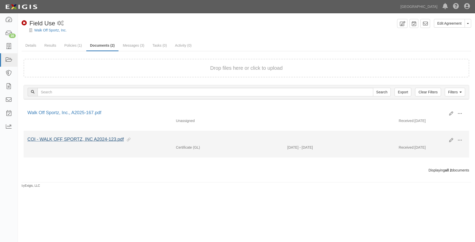
click at [105, 143] on div "Edit View View details Archive COI - WALK OFF SPORTZ, INC A2024-123.pdf This do…" at bounding box center [247, 140] width 446 height 9
click at [108, 138] on link "COI - WALK OFF SPORTZ, INC A2024-123.pdf" at bounding box center [75, 139] width 96 height 5
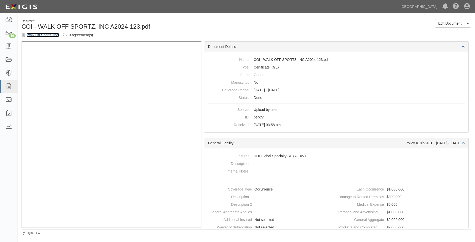
click at [53, 35] on link "Walk Off Sportz, Inc." at bounding box center [43, 35] width 33 height 4
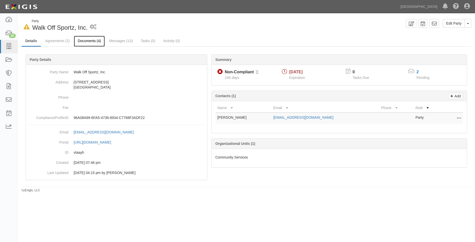
click at [81, 43] on link "Documents (4)" at bounding box center [89, 41] width 31 height 11
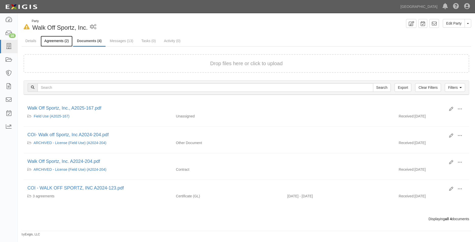
click at [64, 40] on link "Agreements (2)" at bounding box center [57, 41] width 32 height 11
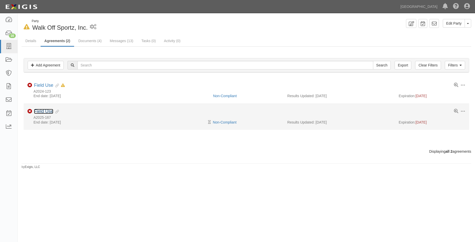
click at [45, 113] on link "Field Use" at bounding box center [43, 111] width 19 height 5
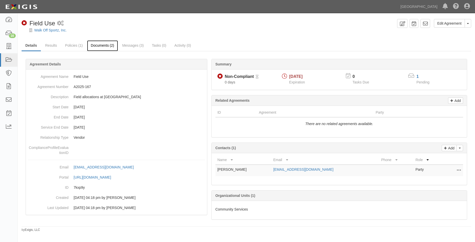
click at [101, 46] on link "Documents (2)" at bounding box center [102, 45] width 31 height 11
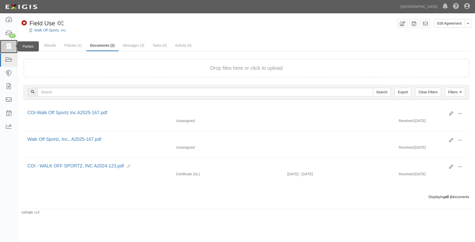
click at [10, 44] on icon at bounding box center [8, 47] width 7 height 6
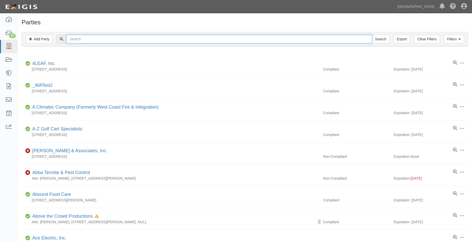
click at [71, 40] on input "text" at bounding box center [218, 39] width 305 height 9
type input "CANYON HILLS LITTLE LEAGUE"
click at [371, 35] on input "Search" at bounding box center [380, 39] width 18 height 9
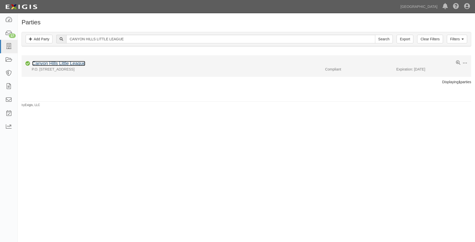
click at [52, 66] on link "Canyon Hills Little League" at bounding box center [58, 63] width 53 height 5
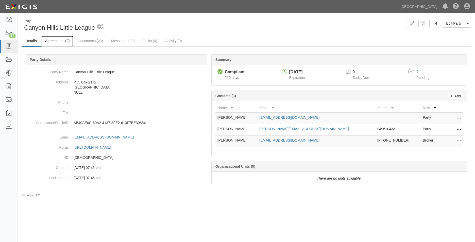
click at [65, 42] on link "Agreements (2)" at bounding box center [57, 41] width 32 height 11
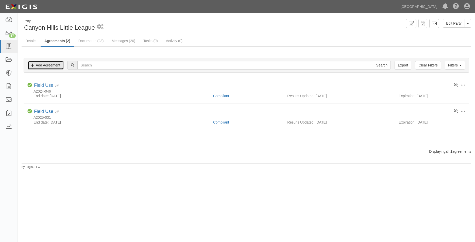
click at [45, 63] on link "Add Agreement" at bounding box center [46, 65] width 36 height 9
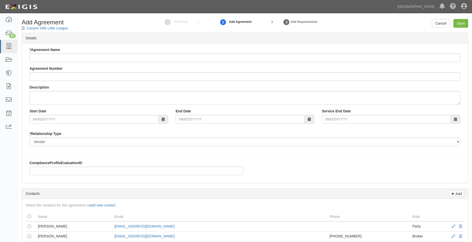
click at [85, 53] on div "* Agreement Name" at bounding box center [244, 54] width 430 height 15
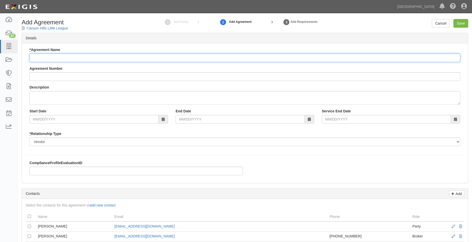
click at [81, 58] on input "* Agreement Name" at bounding box center [244, 58] width 430 height 9
type input "Field Use"
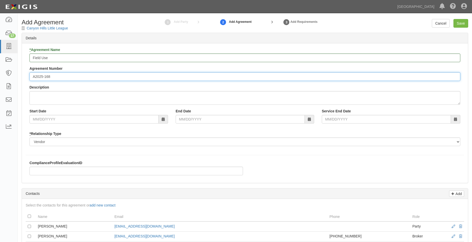
type input "A2025-168"
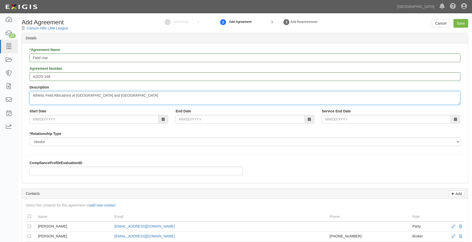
type textarea "Athletic Field Allocations at Chino Hillsa Community Park and Fairfield Ranch P…"
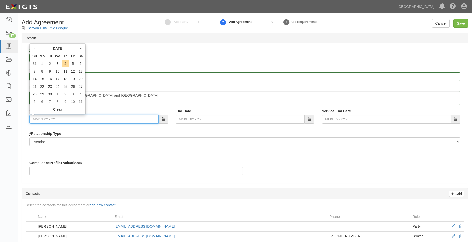
click at [65, 117] on input "Start Date" at bounding box center [93, 119] width 129 height 9
type input "08/18/2025"
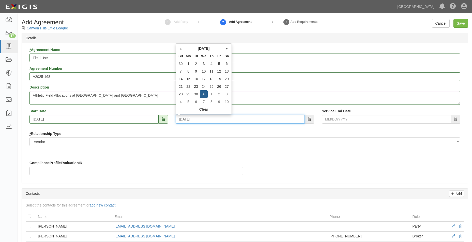
type input "12/31/2025"
click at [258, 169] on div "ComplianceProfileEvaluationID" at bounding box center [245, 169] width 446 height 19
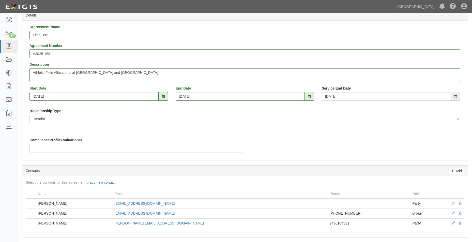
scroll to position [51, 0]
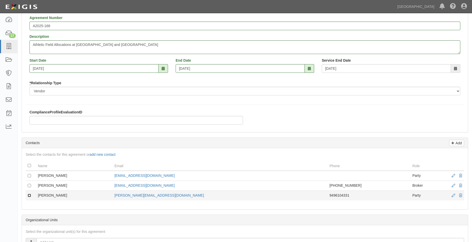
click at [29, 195] on input "checkbox" at bounding box center [29, 195] width 3 height 3
checkbox input "true"
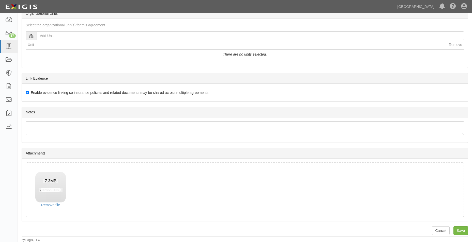
scroll to position [258, 0]
click at [465, 229] on input "Save" at bounding box center [460, 230] width 15 height 9
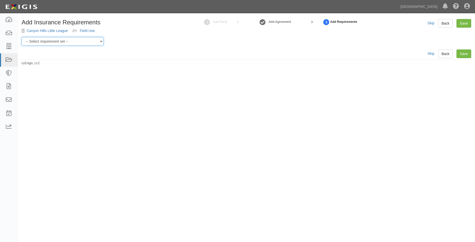
click at [72, 41] on select "-- Select requirement set -- 0-0-0-.03 Prof. Liability 0-0-0-1 CYB 0-1-0-0-1 E&…" at bounding box center [63, 41] width 82 height 9
select select "54307"
click at [22, 37] on select "-- Select requirement set -- 0-0-0-.03 Prof. Liability 0-0-0-1 CYB 0-1-0-0-1 E&…" at bounding box center [63, 41] width 82 height 9
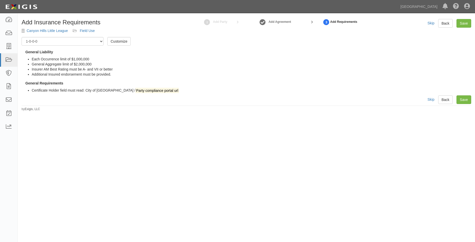
click at [464, 95] on div "Add Insurance Requirements [GEOGRAPHIC_DATA] Little League Field Use 1 Add Part…" at bounding box center [247, 65] width 458 height 92
click at [462, 97] on link "Save" at bounding box center [464, 99] width 15 height 9
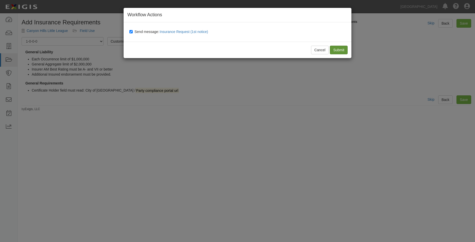
click at [348, 47] on div "Cancel Submit" at bounding box center [238, 50] width 228 height 17
click at [347, 48] on input "Submit" at bounding box center [339, 50] width 18 height 9
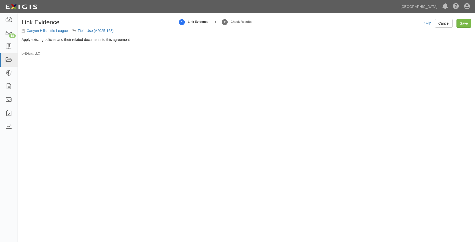
click at [456, 22] on div "Skip Cancel Save" at bounding box center [448, 23] width 47 height 9
click at [459, 21] on input "Save" at bounding box center [464, 23] width 15 height 9
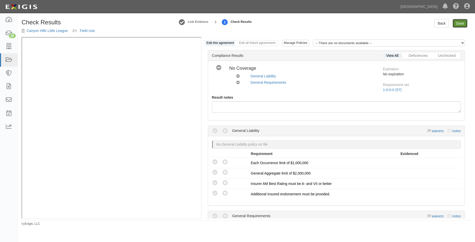
click at [458, 23] on link "Save" at bounding box center [460, 23] width 15 height 9
radio input "true"
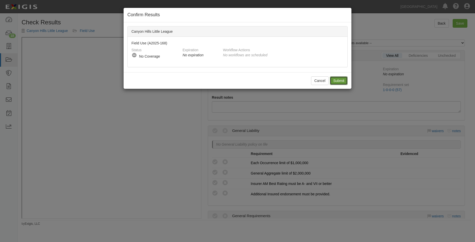
click at [345, 80] on input "Submit" at bounding box center [339, 80] width 18 height 9
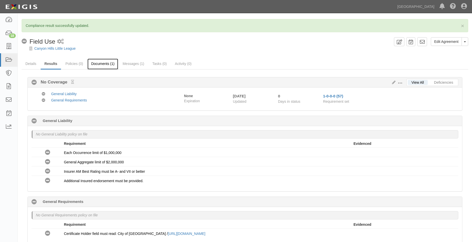
click at [100, 67] on link "Documents (1)" at bounding box center [102, 64] width 31 height 11
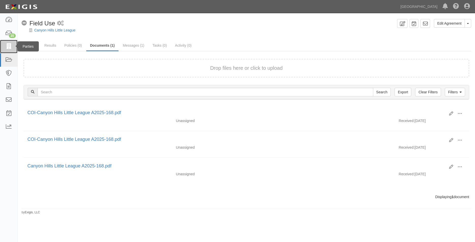
click at [2, 48] on link at bounding box center [9, 46] width 18 height 13
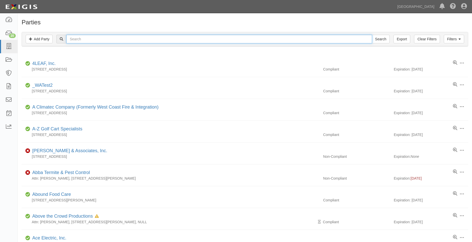
click at [80, 39] on input "text" at bounding box center [218, 39] width 305 height 9
type input "micris"
click at [371, 35] on input "Search" at bounding box center [380, 39] width 18 height 9
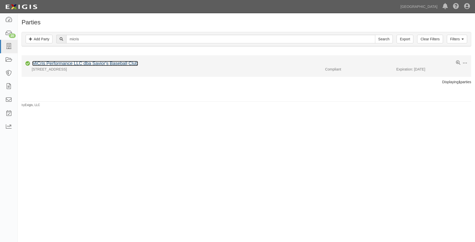
click at [77, 65] on link "MiCris Performance LLC dba Savior's Baseball Club" at bounding box center [85, 63] width 106 height 5
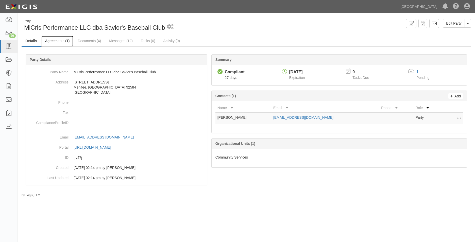
click at [59, 42] on link "Agreements (1)" at bounding box center [57, 41] width 32 height 11
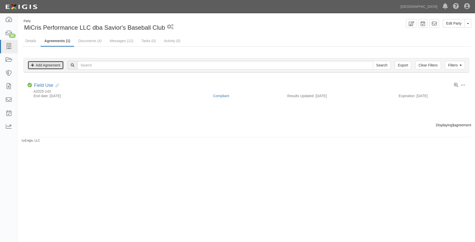
click at [53, 65] on link "Add Agreement" at bounding box center [46, 65] width 36 height 9
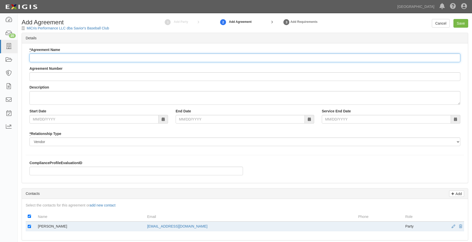
click at [53, 58] on input "* Agreement Name" at bounding box center [244, 58] width 430 height 9
